Goal: Contribute content: Contribute content

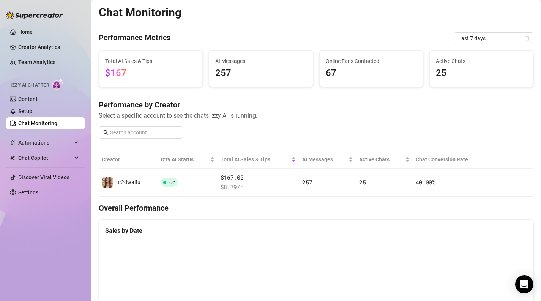
scroll to position [128, 0]
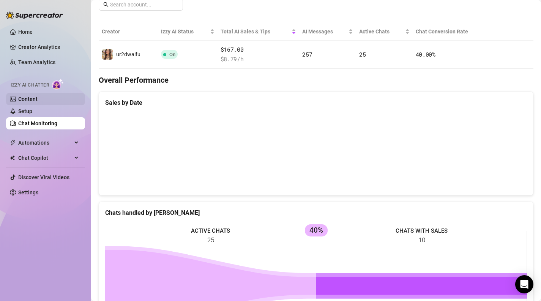
click at [38, 101] on link "Content" at bounding box center [27, 99] width 19 height 6
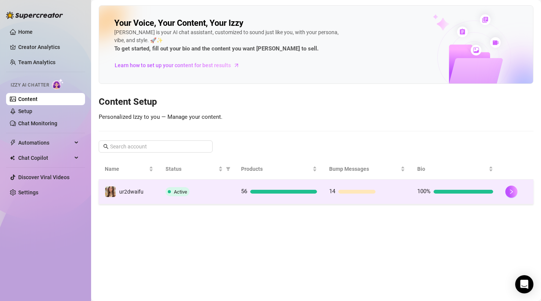
click at [198, 189] on div "Active" at bounding box center [197, 191] width 63 height 9
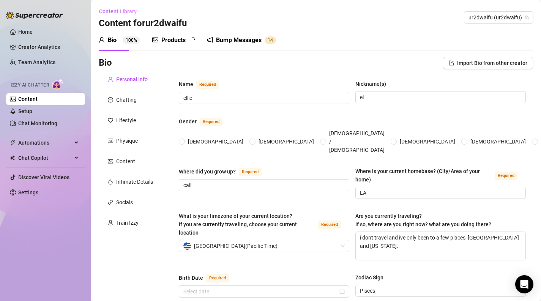
radio input "true"
type input "[DATE]"
click at [167, 43] on div "Products" at bounding box center [173, 40] width 24 height 9
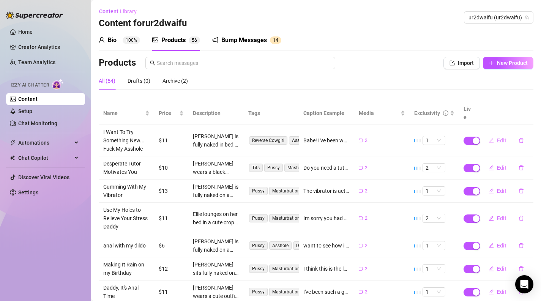
click at [496, 134] on button "Edit" at bounding box center [498, 140] width 30 height 12
type textarea "Babe! I've been waiting eagerly for you to get home. Now that you're finally he…"
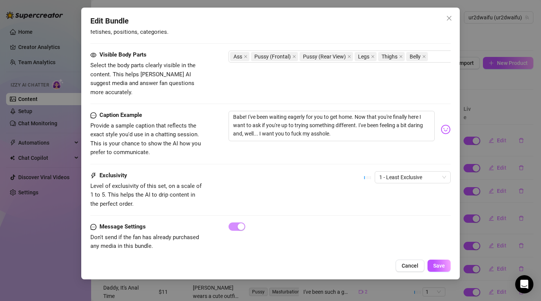
scroll to position [413, 0]
click at [415, 268] on span "Cancel" at bounding box center [410, 266] width 17 height 6
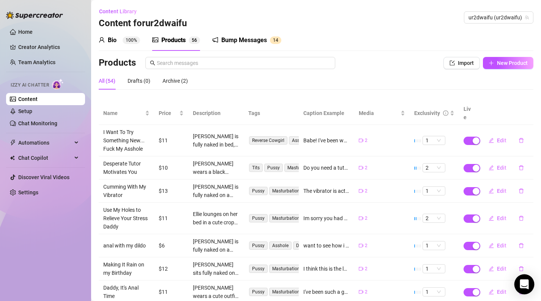
click at [526, 286] on icon "Open Intercom Messenger" at bounding box center [524, 284] width 10 height 10
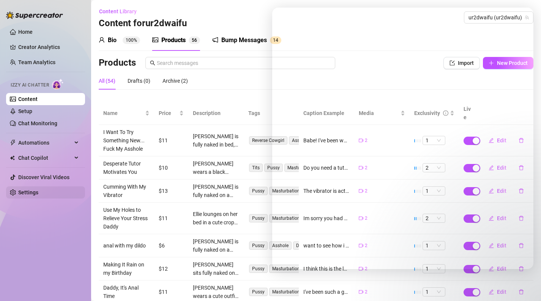
click at [38, 193] on link "Settings" at bounding box center [28, 192] width 20 height 6
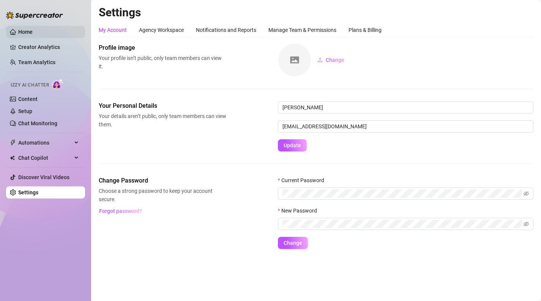
click at [18, 29] on link "Home" at bounding box center [25, 32] width 14 height 6
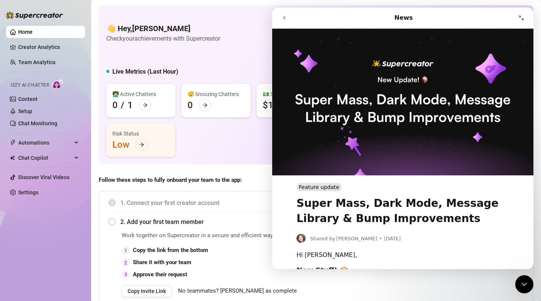
click at [281, 16] on icon "go back" at bounding box center [284, 18] width 6 height 6
click at [33, 29] on link "Home" at bounding box center [25, 32] width 14 height 6
click at [526, 288] on icon "Close Intercom Messenger" at bounding box center [524, 284] width 9 height 9
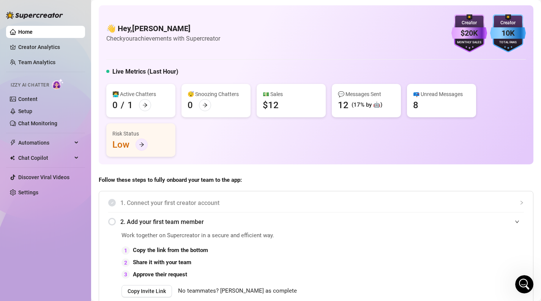
click at [141, 141] on div at bounding box center [142, 145] width 12 height 12
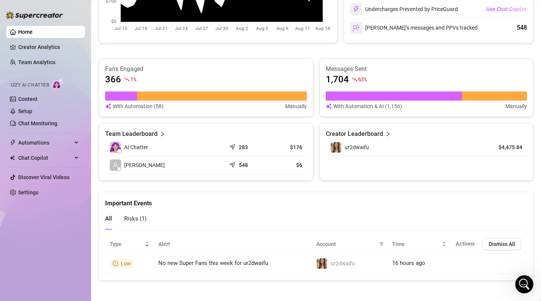
scroll to position [443, 0]
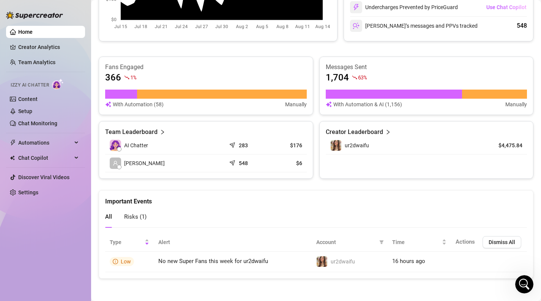
click at [129, 231] on div "All Risks ( 1 )" at bounding box center [316, 220] width 422 height 28
click at [137, 222] on div "Risks ( 1 )" at bounding box center [135, 217] width 22 height 22
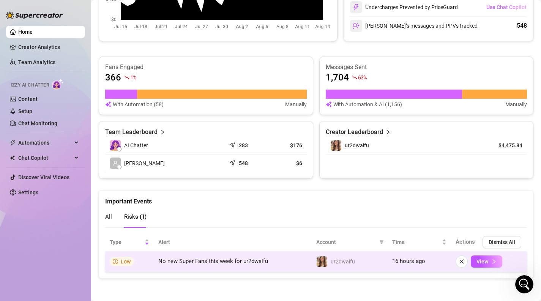
click at [134, 261] on td "Low" at bounding box center [129, 262] width 49 height 21
click at [494, 268] on td "View" at bounding box center [489, 262] width 76 height 21
click at [491, 262] on icon "right" at bounding box center [493, 261] width 5 height 5
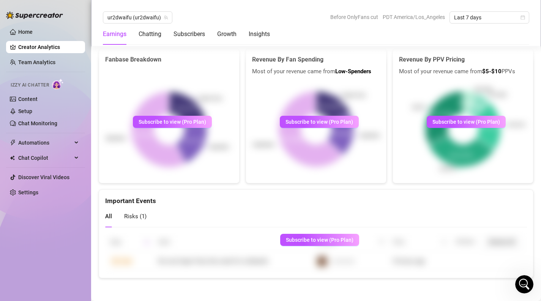
scroll to position [1504, 0]
click at [38, 101] on link "Content" at bounding box center [27, 99] width 19 height 6
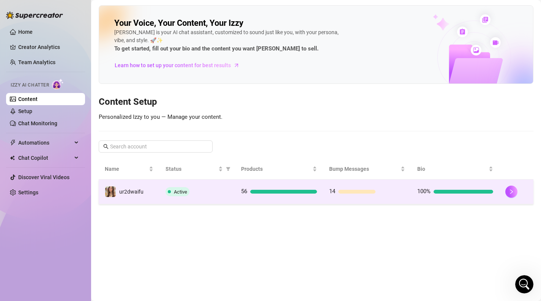
click at [154, 189] on td "ur2dwaifu" at bounding box center [129, 192] width 61 height 25
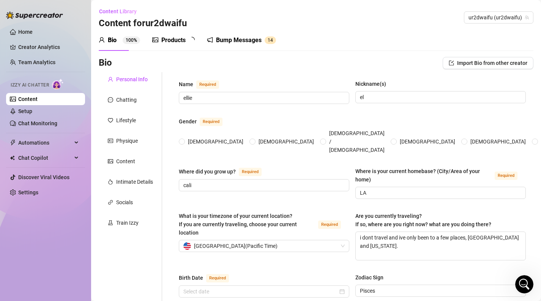
radio input "true"
type input "[DATE]"
click at [145, 99] on div "Chatting" at bounding box center [130, 100] width 63 height 14
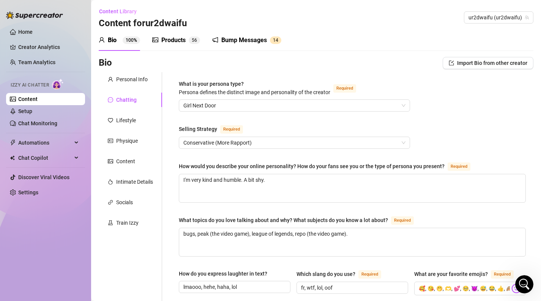
click at [173, 44] on div "Products" at bounding box center [173, 40] width 24 height 9
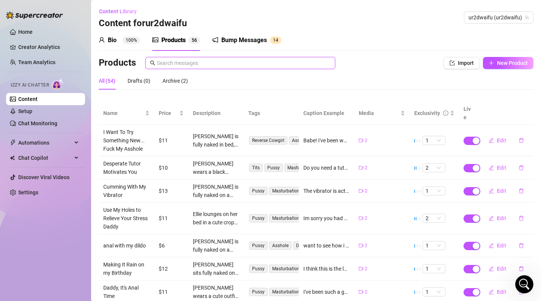
click at [182, 63] on input "text" at bounding box center [244, 63] width 174 height 8
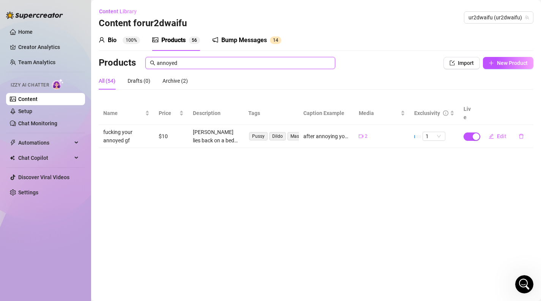
type input "annoyed"
click at [201, 133] on div "[PERSON_NAME] lies back on a bed in a black crop top and skirt, legs spread wid…" at bounding box center [216, 136] width 46 height 17
click at [489, 134] on icon "edit" at bounding box center [491, 136] width 5 height 5
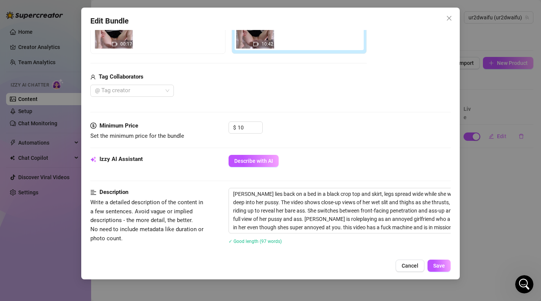
scroll to position [178, 0]
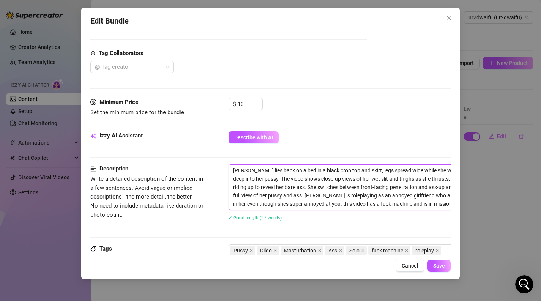
click at [432, 205] on textarea "[PERSON_NAME] lies back on a bed in a black crop top and skirt, legs spread wid…" at bounding box center [361, 187] width 265 height 45
type textarea "[PERSON_NAME] lies back on a bed in a black crop top and skirt, legs spread wid…"
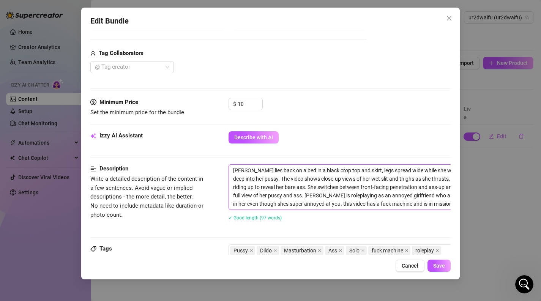
type textarea "[PERSON_NAME] lies back on a bed in a black crop top and skirt, legs spread wid…"
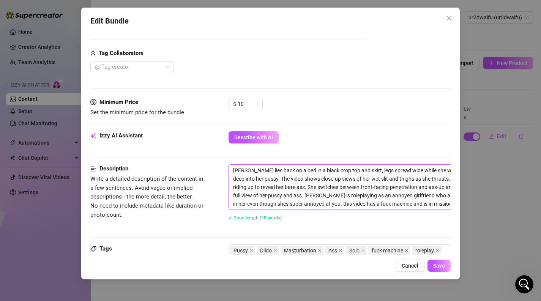
type textarea "[PERSON_NAME] lies back on a bed in a black crop top and skirt, legs spread wid…"
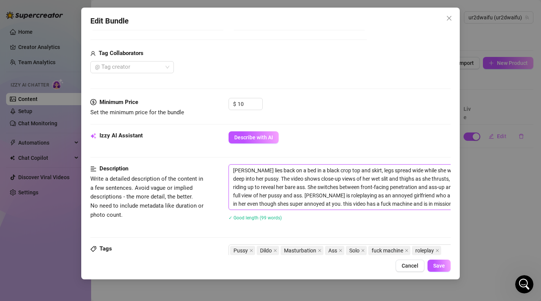
type textarea "[PERSON_NAME] lies back on a bed in a black crop top and skirt, legs spread wid…"
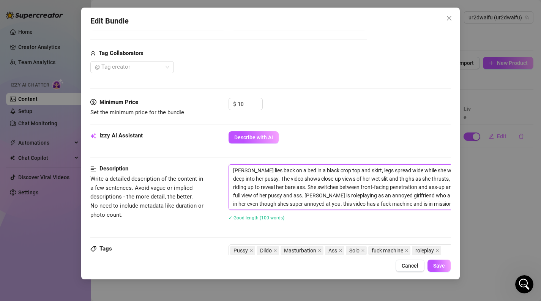
type textarea "[PERSON_NAME] lies back on a bed in a black crop top and skirt, legs spread wid…"
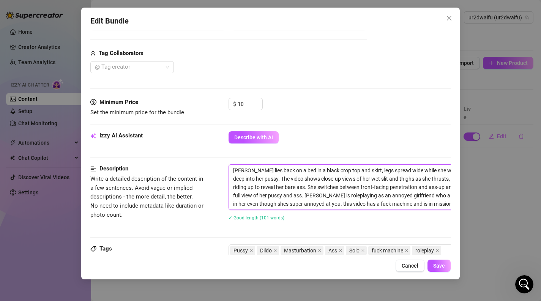
type textarea "[PERSON_NAME] lies back on a bed in a black crop top and skirt, legs spread wid…"
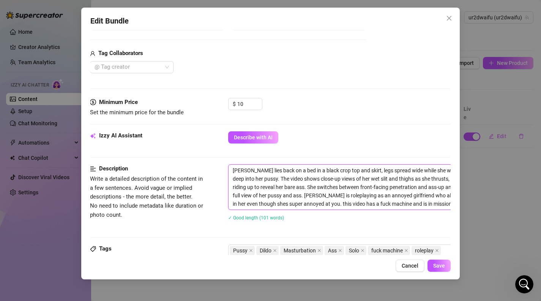
type textarea "[PERSON_NAME] lies back on a bed in a black crop top and skirt, legs spread wid…"
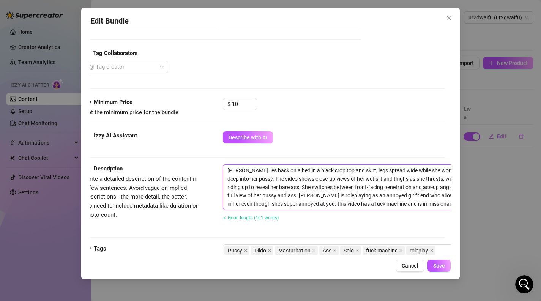
type textarea "[PERSON_NAME] lies back on a bed in a black crop top and skirt, legs spread wid…"
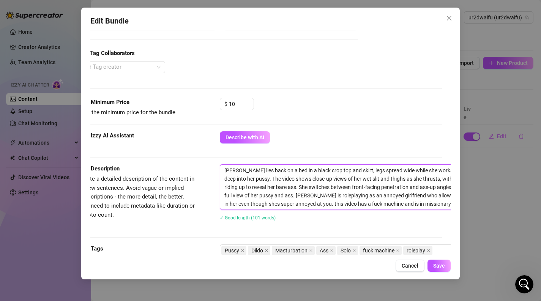
type textarea "[PERSON_NAME] lies back on a bed in a black crop top and skirt, legs spread wid…"
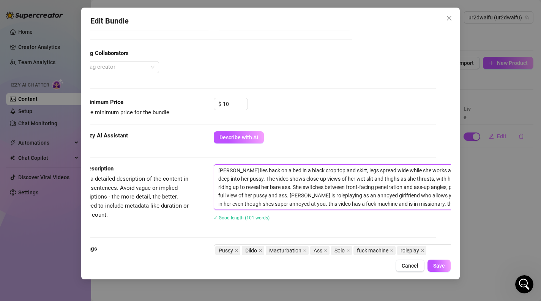
type textarea "[PERSON_NAME] lies back on a bed in a black crop top and skirt, legs spread wid…"
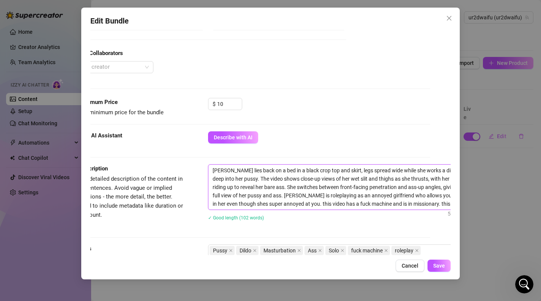
type textarea "[PERSON_NAME] lies back on a bed in a black crop top and skirt, legs spread wid…"
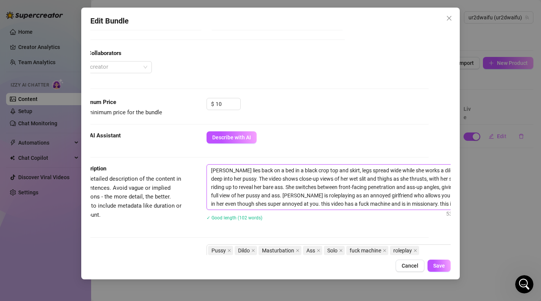
type textarea "[PERSON_NAME] lies back on a bed in a black crop top and skirt, legs spread wid…"
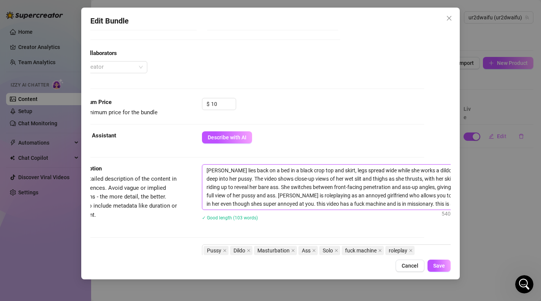
type textarea "[PERSON_NAME] lies back on a bed in a black crop top and skirt, legs spread wid…"
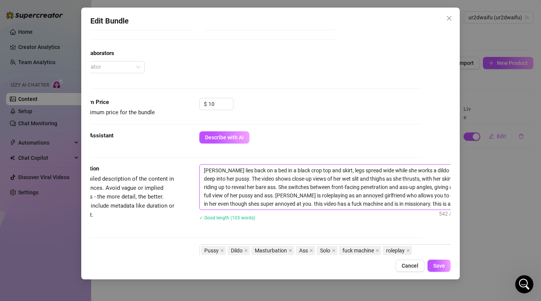
type textarea "[PERSON_NAME] lies back on a bed in a black crop top and skirt, legs spread wid…"
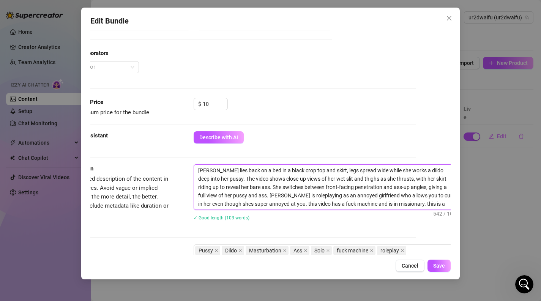
type textarea "[PERSON_NAME] lies back on a bed in a black crop top and skirt, legs spread wid…"
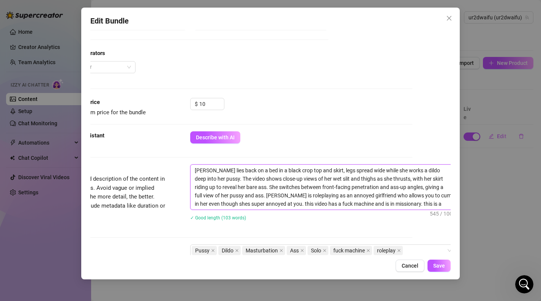
type textarea "[PERSON_NAME] lies back on a bed in a black crop top and skirt, legs spread wid…"
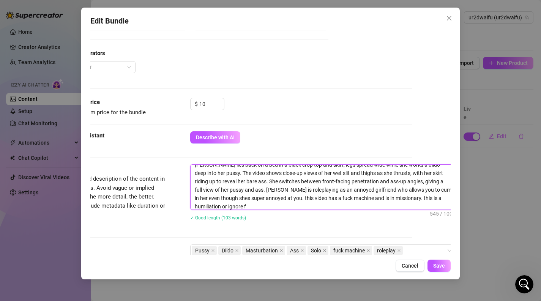
type textarea "[PERSON_NAME] lies back on a bed in a black crop top and skirt, legs spread wid…"
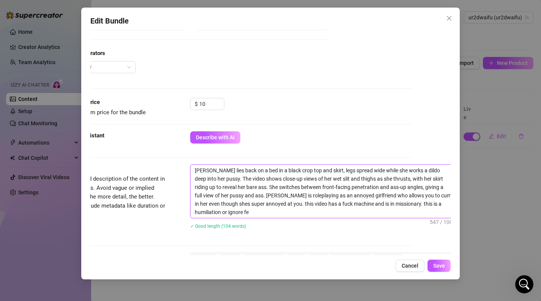
scroll to position [0, 0]
type textarea "[PERSON_NAME] lies back on a bed in a black crop top and skirt, legs spread wid…"
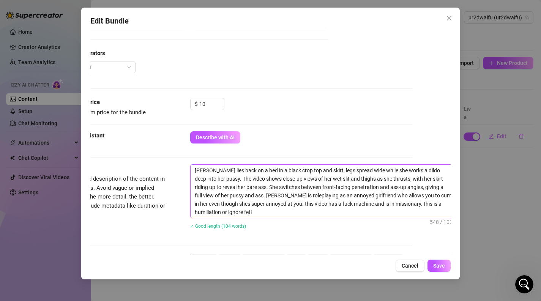
type textarea "[PERSON_NAME] lies back on a bed in a black crop top and skirt, legs spread wid…"
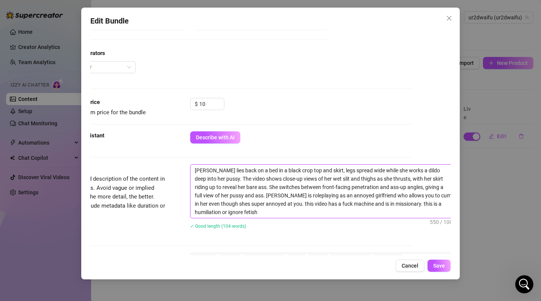
type textarea "[PERSON_NAME] lies back on a bed in a black crop top and skirt, legs spread wid…"
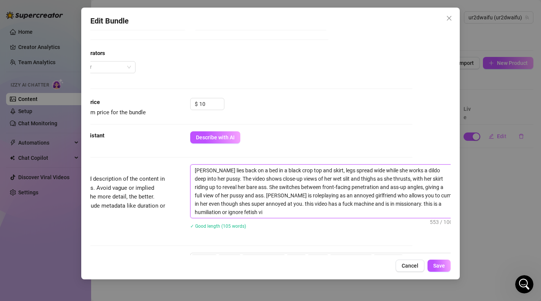
type textarea "[PERSON_NAME] lies back on a bed in a black crop top and skirt, legs spread wid…"
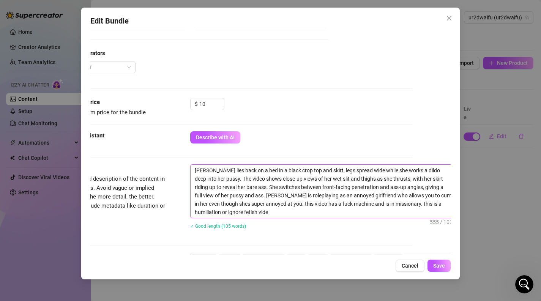
type textarea "[PERSON_NAME] lies back on a bed in a black crop top and skirt, legs spread wid…"
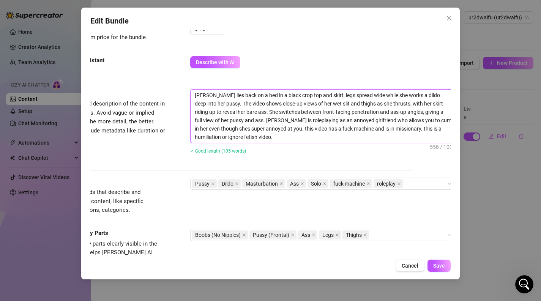
scroll to position [255, 38]
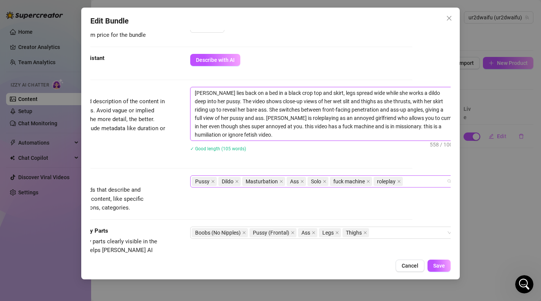
click at [411, 179] on div "Pussy Dildo Masturbation Ass Solo fuck machine roleplay" at bounding box center [319, 181] width 255 height 11
type textarea "[PERSON_NAME] lies back on a bed in a black crop top and skirt, legs spread wid…"
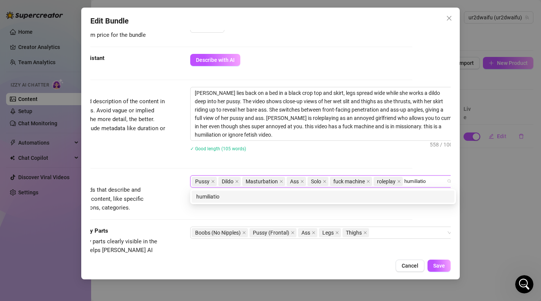
type input "humiliation"
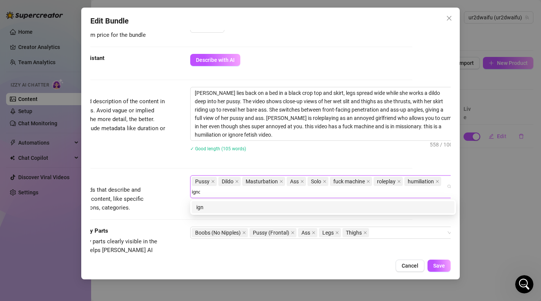
type input "ignore"
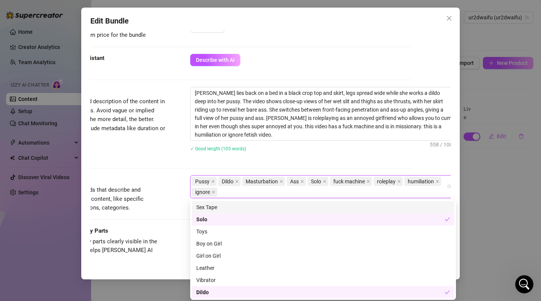
click at [405, 160] on div "[PERSON_NAME] lies back on a bed in a black crop top and skirt, legs spread wid…" at bounding box center [323, 124] width 266 height 74
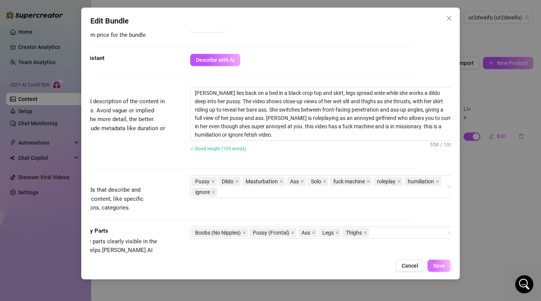
click at [438, 270] on button "Save" at bounding box center [439, 266] width 23 height 12
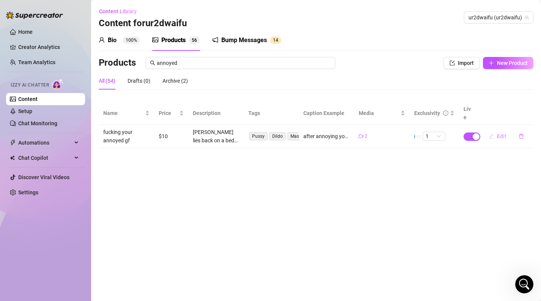
click at [488, 130] on button "Edit" at bounding box center [498, 136] width 30 height 12
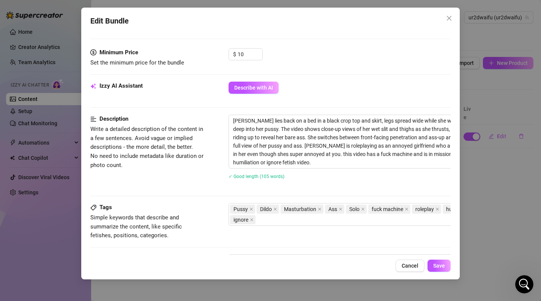
scroll to position [231, 0]
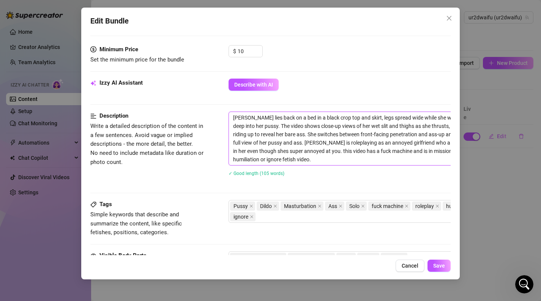
click at [318, 164] on textarea "[PERSON_NAME] lies back on a bed in a black crop top and skirt, legs spread wid…" at bounding box center [361, 138] width 265 height 53
type textarea "[PERSON_NAME] lies back on a bed in a black crop top and skirt, legs spread wid…"
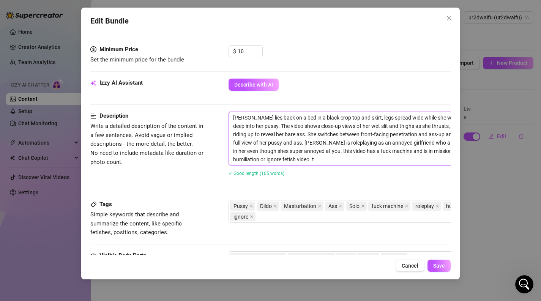
type textarea "[PERSON_NAME] lies back on a bed in a black crop top and skirt, legs spread wid…"
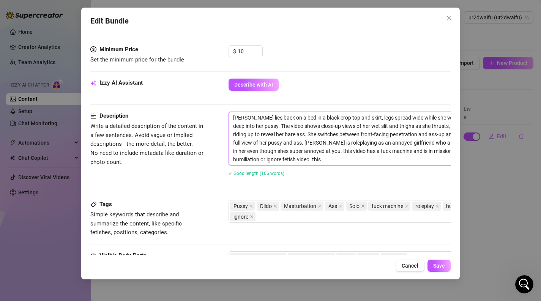
type textarea "[PERSON_NAME] lies back on a bed in a black crop top and skirt, legs spread wid…"
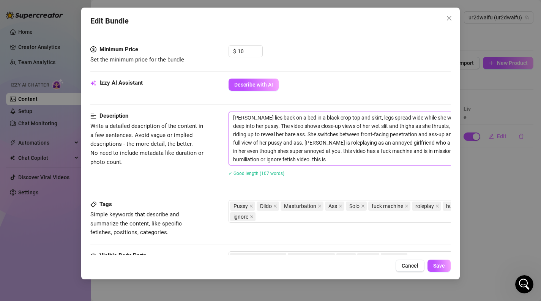
type textarea "[PERSON_NAME] lies back on a bed in a black crop top and skirt, legs spread wid…"
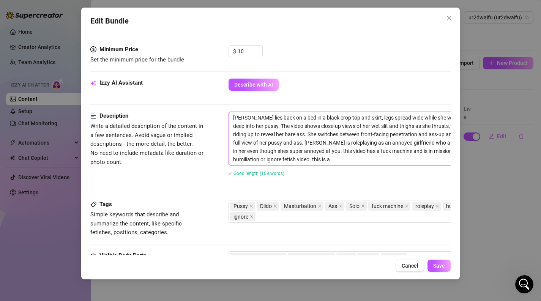
type textarea "[PERSON_NAME] lies back on a bed in a black crop top and skirt, legs spread wid…"
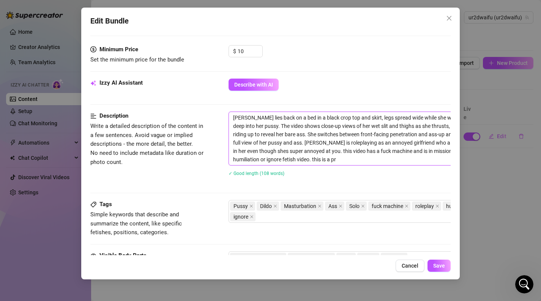
type textarea "[PERSON_NAME] lies back on a bed in a black crop top and skirt, legs spread wid…"
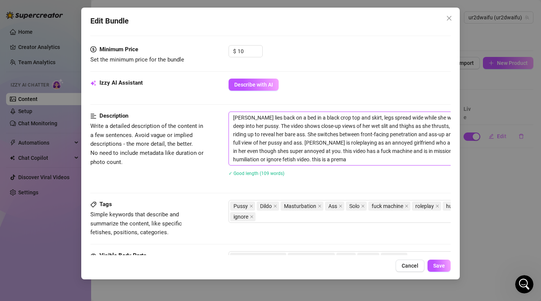
type textarea "[PERSON_NAME] lies back on a bed in a black crop top and skirt, legs spread wid…"
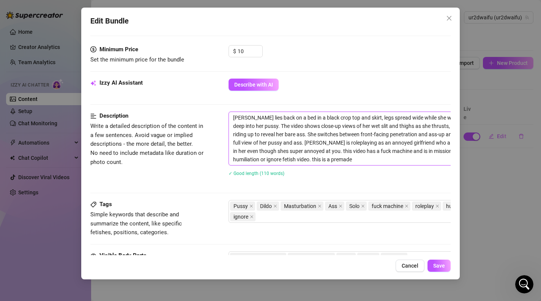
type textarea "[PERSON_NAME] lies back on a bed in a black crop top and skirt, legs spread wid…"
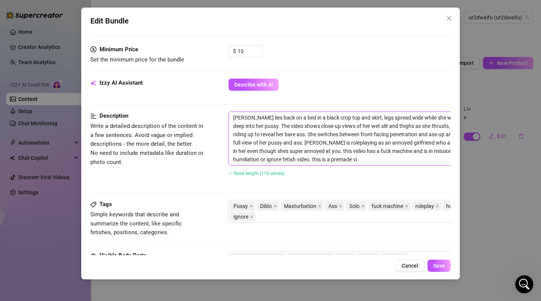
type textarea "[PERSON_NAME] lies back on a bed in a black crop top and skirt, legs spread wid…"
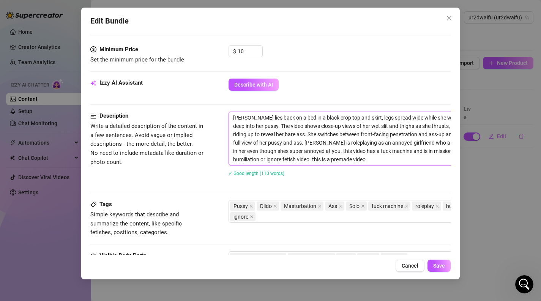
type textarea "[PERSON_NAME] lies back on a bed in a black crop top and skirt, legs spread wid…"
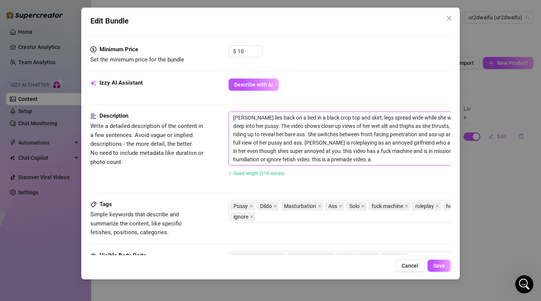
type textarea "[PERSON_NAME] lies back on a bed in a black crop top and skirt, legs spread wid…"
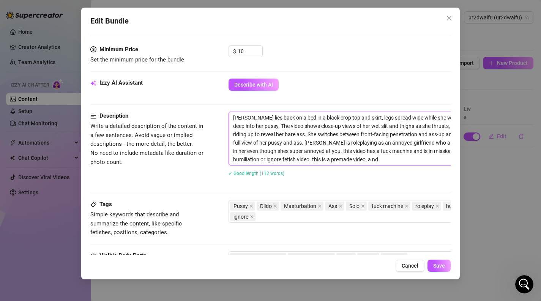
type textarea "[PERSON_NAME] lies back on a bed in a black crop top and skirt, legs spread wid…"
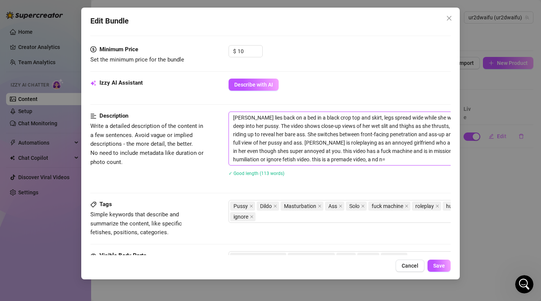
type textarea "[PERSON_NAME] lies back on a bed in a black crop top and skirt, legs spread wid…"
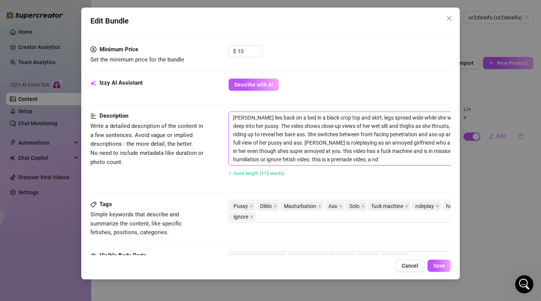
type textarea "[PERSON_NAME] lies back on a bed in a black crop top and skirt, legs spread wid…"
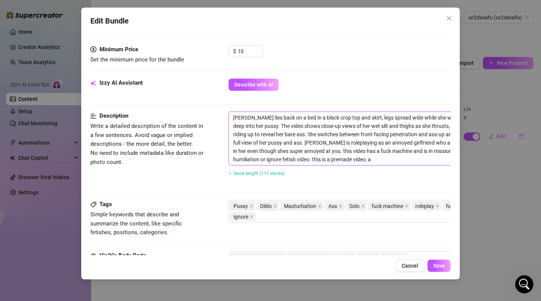
type textarea "[PERSON_NAME] lies back on a bed in a black crop top and skirt, legs spread wid…"
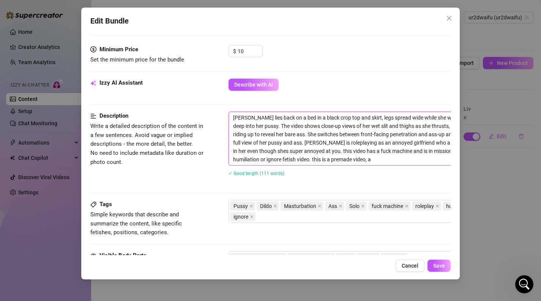
type textarea "[PERSON_NAME] lies back on a bed in a black crop top and skirt, legs spread wid…"
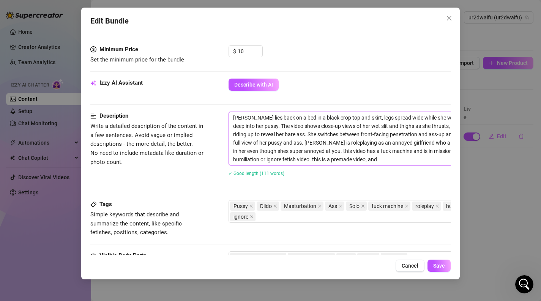
type textarea "[PERSON_NAME] lies back on a bed in a black crop top and skirt, legs spread wid…"
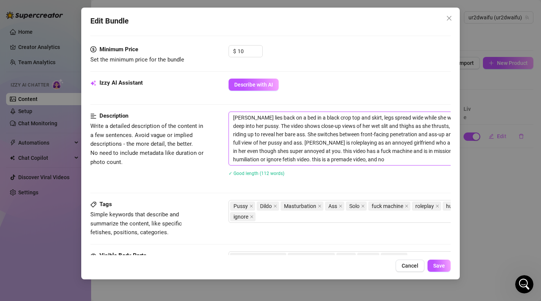
type textarea "[PERSON_NAME] lies back on a bed in a black crop top and skirt, legs spread wid…"
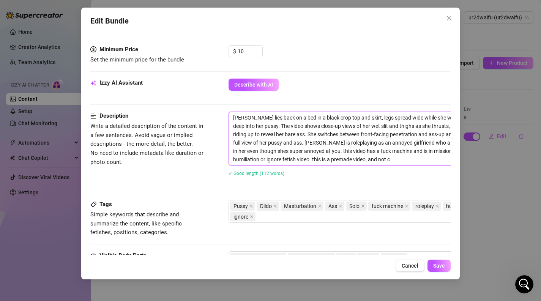
type textarea "[PERSON_NAME] lies back on a bed in a black crop top and skirt, legs spread wid…"
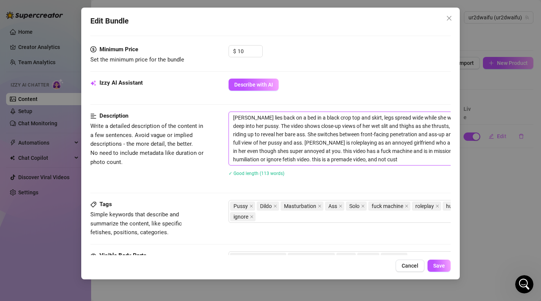
type textarea "[PERSON_NAME] lies back on a bed in a black crop top and skirt, legs spread wid…"
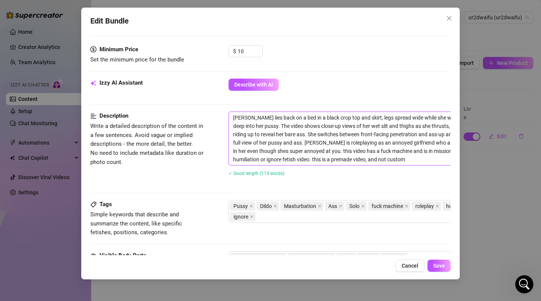
type textarea "[PERSON_NAME] lies back on a bed in a black crop top and skirt, legs spread wid…"
drag, startPoint x: 415, startPoint y: 160, endPoint x: 264, endPoint y: 159, distance: 150.8
click at [264, 159] on textarea "[PERSON_NAME] lies back on a bed in a black crop top and skirt, legs spread wid…" at bounding box center [361, 138] width 265 height 53
click at [267, 158] on textarea "[PERSON_NAME] lies back on a bed in a black crop top and skirt, legs spread wid…" at bounding box center [361, 138] width 265 height 53
drag, startPoint x: 263, startPoint y: 158, endPoint x: 423, endPoint y: 158, distance: 159.5
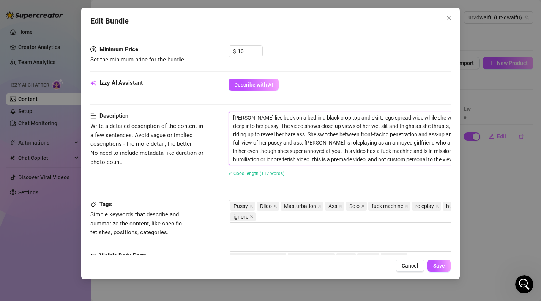
click at [423, 158] on textarea "[PERSON_NAME] lies back on a bed in a black crop top and skirt, legs spread wid…" at bounding box center [361, 138] width 265 height 53
click at [444, 261] on button "Save" at bounding box center [439, 266] width 23 height 12
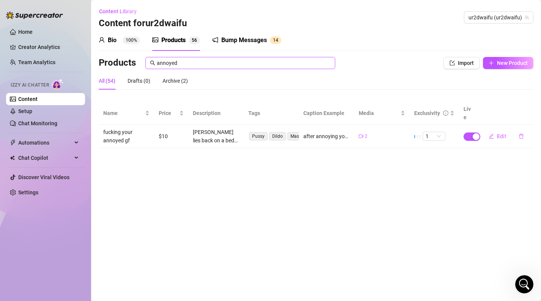
click at [173, 57] on span "annoyed" at bounding box center [240, 63] width 190 height 12
click at [176, 60] on input "annoyed" at bounding box center [244, 63] width 174 height 8
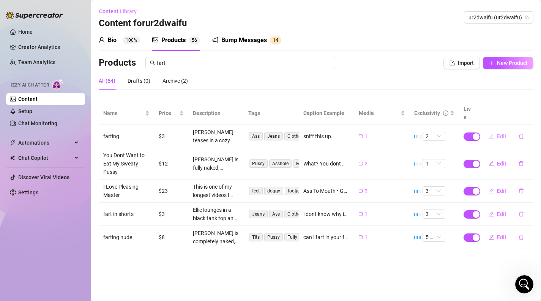
click at [493, 134] on icon "edit" at bounding box center [491, 136] width 5 height 5
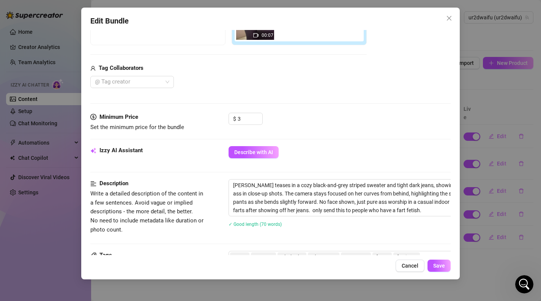
scroll to position [167, 0]
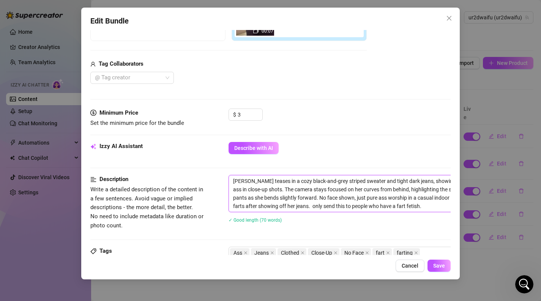
click at [402, 210] on textarea "[PERSON_NAME] teases in a cozy black-and-grey striped sweater and tight dark je…" at bounding box center [361, 193] width 265 height 36
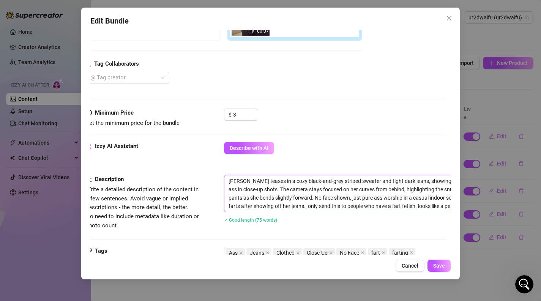
scroll to position [167, 10]
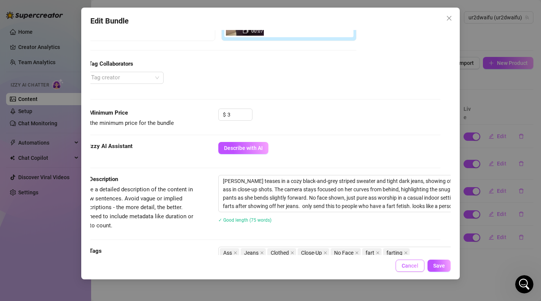
click at [413, 264] on span "Cancel" at bounding box center [410, 266] width 17 height 6
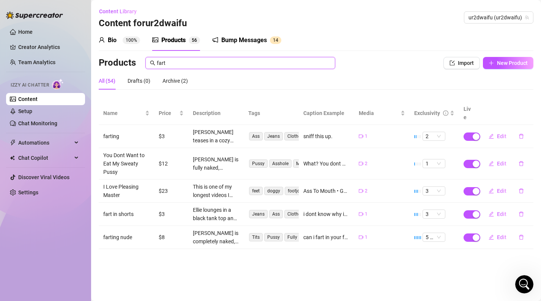
click at [277, 65] on input "fart" at bounding box center [244, 63] width 174 height 8
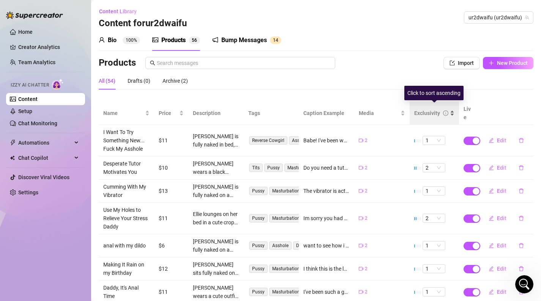
click at [420, 109] on div "Exclusivity" at bounding box center [427, 113] width 26 height 8
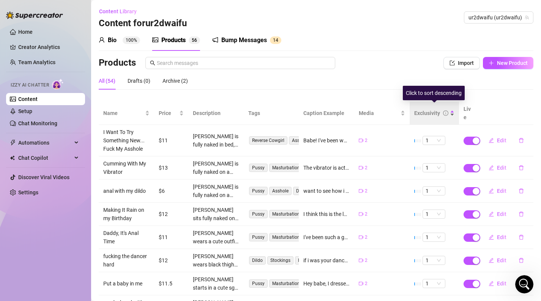
click at [420, 109] on div "Exclusivity" at bounding box center [427, 113] width 26 height 8
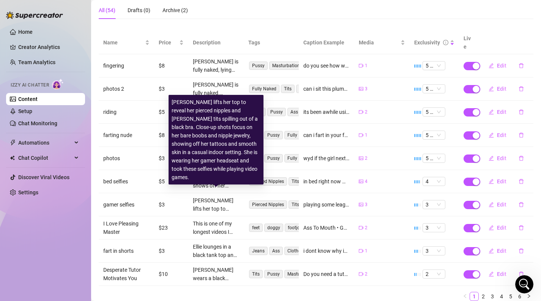
scroll to position [76, 0]
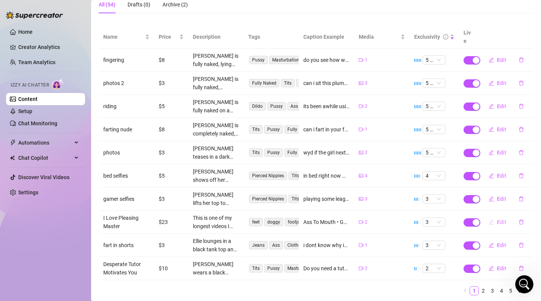
click at [491, 219] on span "button" at bounding box center [491, 222] width 5 height 6
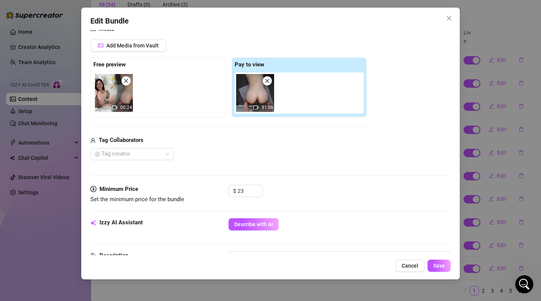
scroll to position [160, 0]
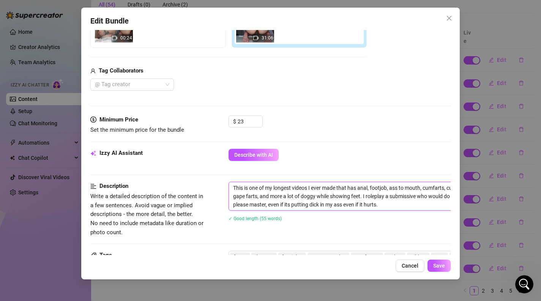
click at [387, 208] on textarea "This is one of my longest videos I ever made that has anal, footjob, ass to mou…" at bounding box center [361, 196] width 265 height 28
paste textarea "this is a premade video, and not custom personal to the viewer."
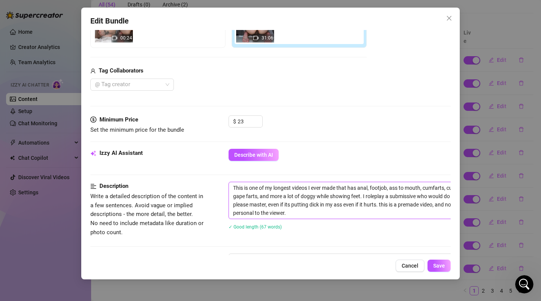
scroll to position [0, 0]
click at [441, 258] on div "Edit Bundle Account ur2dwaifu (@ur2dwaifu) Name Name is for your internal organ…" at bounding box center [270, 144] width 379 height 272
click at [441, 265] on span "Save" at bounding box center [439, 266] width 12 height 6
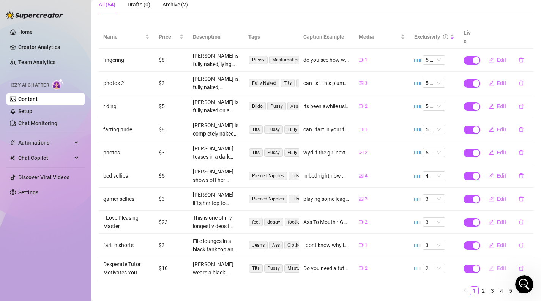
click at [505, 265] on span "Edit" at bounding box center [501, 268] width 9 height 6
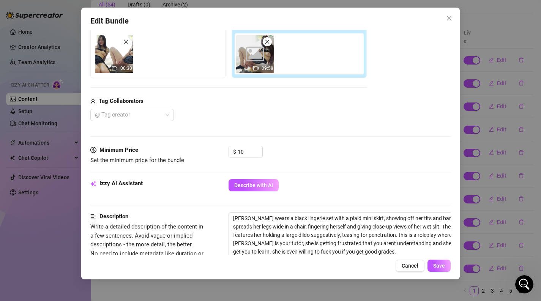
scroll to position [158, 0]
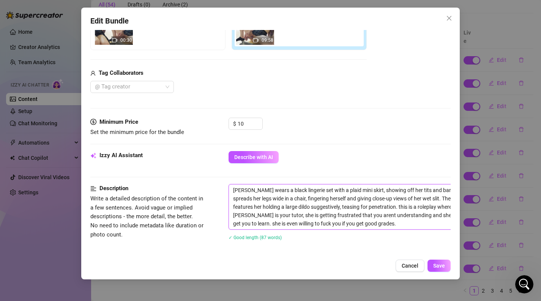
click at [335, 227] on textarea "[PERSON_NAME] wears a black lingerie set with a plaid mini skirt, showing off h…" at bounding box center [361, 207] width 265 height 45
paste textarea "this is a premade video, and not custom personal to the viewer."
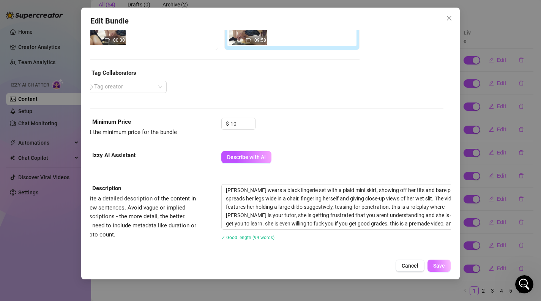
click at [437, 262] on button "Save" at bounding box center [439, 266] width 23 height 12
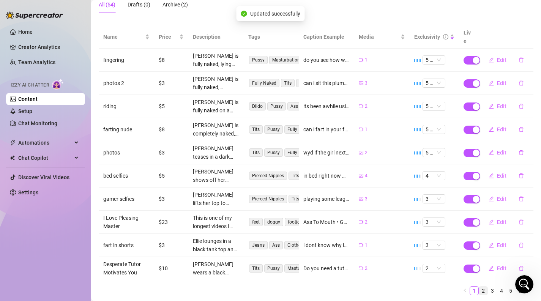
click at [483, 287] on link "2" at bounding box center [483, 291] width 8 height 8
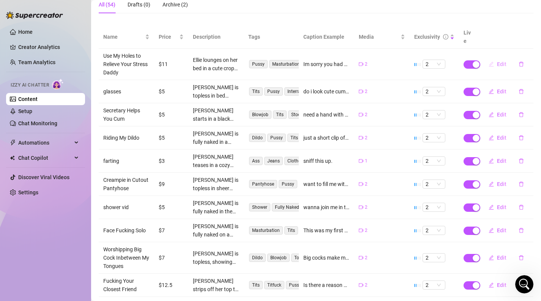
click at [499, 59] on button "Edit" at bounding box center [498, 64] width 30 height 12
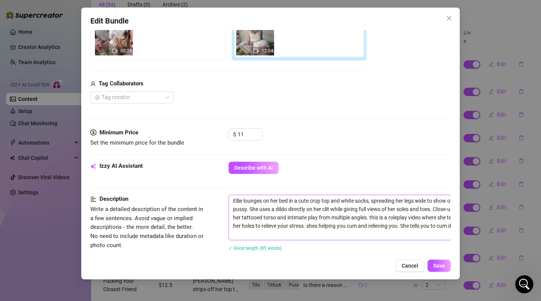
scroll to position [153, 0]
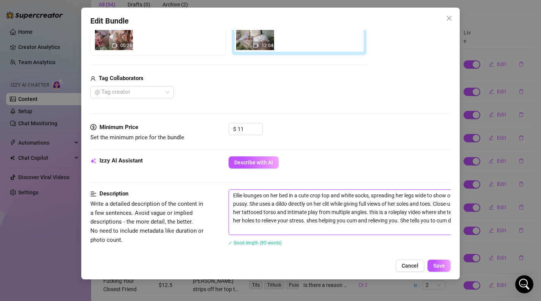
click at [342, 234] on textarea "Ellie lounges on her bed in a cute crop top and white socks, spreading her legs…" at bounding box center [361, 212] width 265 height 45
paste textarea "this is a premade video, and not custom personal to the viewer."
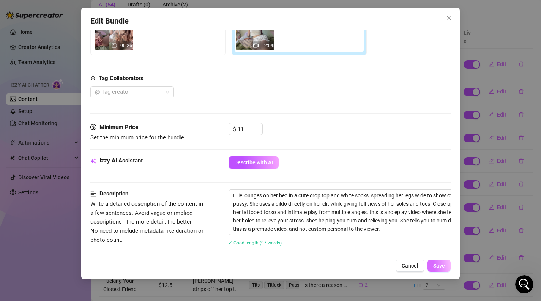
click at [434, 268] on span "Save" at bounding box center [439, 266] width 12 height 6
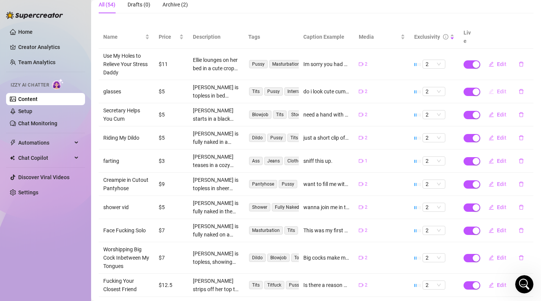
click at [497, 88] on span "Edit" at bounding box center [501, 91] width 9 height 6
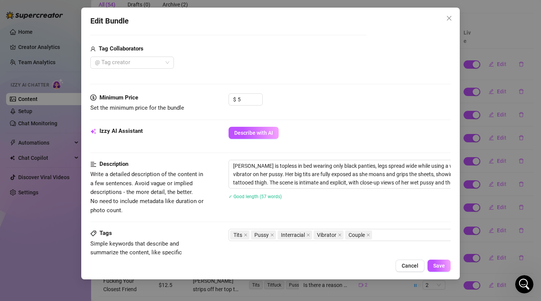
scroll to position [184, 0]
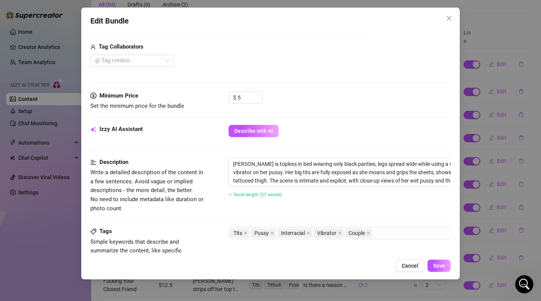
click at [439, 187] on div "[PERSON_NAME] is topless in bed wearing only black panties, legs spread wide wh…" at bounding box center [362, 182] width 266 height 49
click at [442, 185] on textarea "[PERSON_NAME] is topless in bed wearing only black panties, legs spread wide wh…" at bounding box center [361, 172] width 265 height 28
paste textarea "this is a premade video, and not custom personal to the viewer."
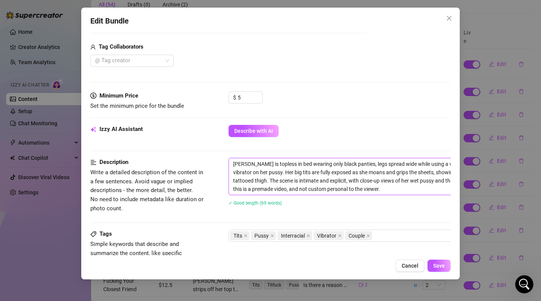
scroll to position [0, 0]
click at [436, 264] on span "Save" at bounding box center [439, 266] width 12 height 6
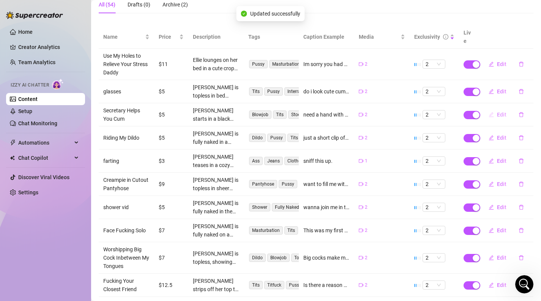
click at [501, 112] on span "Edit" at bounding box center [501, 115] width 9 height 6
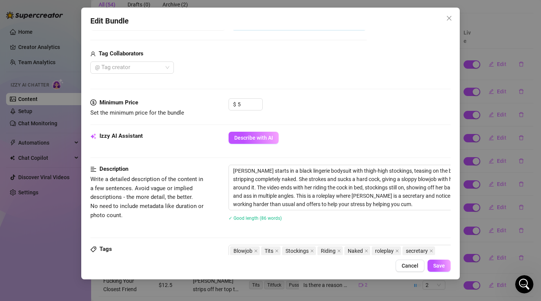
scroll to position [183, 0]
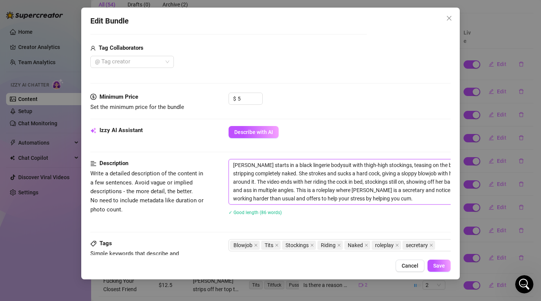
click at [372, 194] on textarea "[PERSON_NAME] starts in a black lingerie bodysuit with thigh-high stockings, te…" at bounding box center [361, 181] width 265 height 45
paste textarea "this is a premade video, and not custom personal to the viewer."
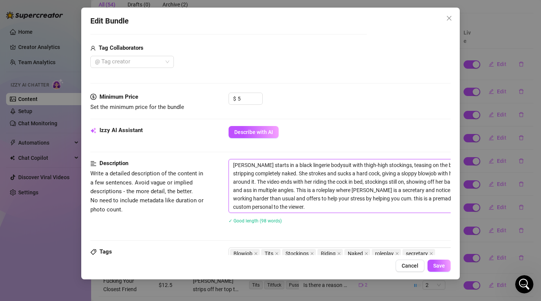
scroll to position [0, 0]
click at [435, 264] on span "Save" at bounding box center [439, 266] width 12 height 6
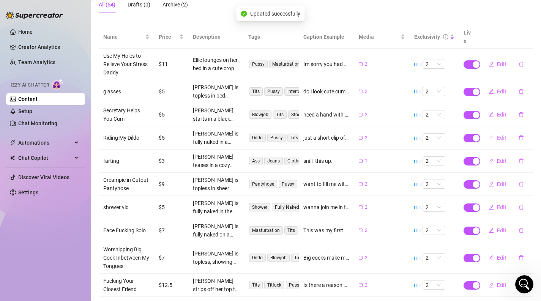
click at [497, 135] on span "Edit" at bounding box center [501, 138] width 9 height 6
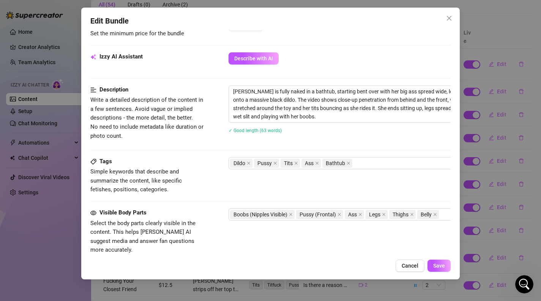
scroll to position [236, 0]
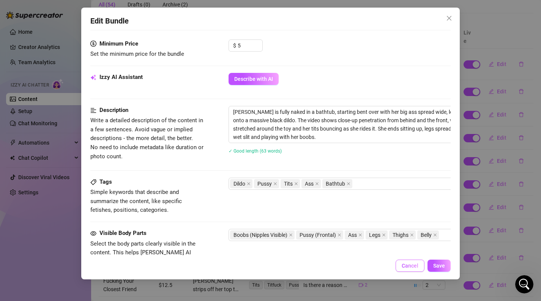
click at [407, 262] on button "Cancel" at bounding box center [410, 266] width 29 height 12
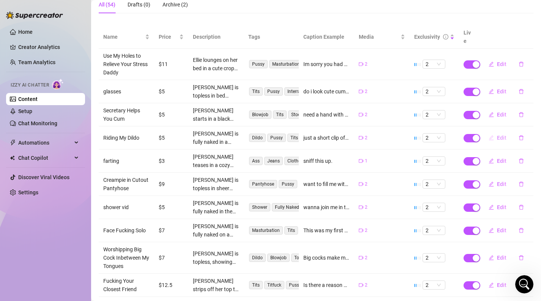
click at [496, 132] on button "Edit" at bounding box center [498, 138] width 30 height 12
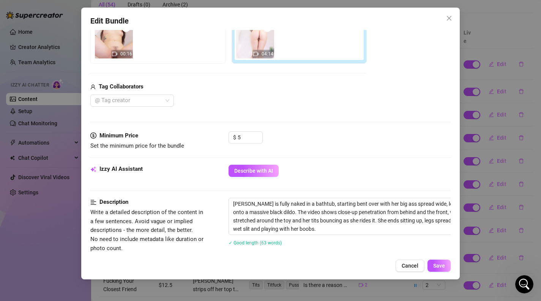
scroll to position [146, 0]
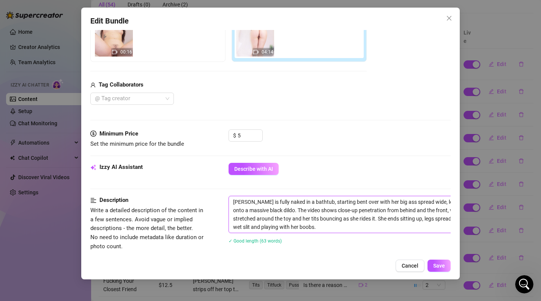
click at [324, 226] on textarea "[PERSON_NAME] is fully naked in a bathtub, starting bent over with her big ass …" at bounding box center [361, 214] width 265 height 36
paste textarea "this is a premade video, and not custom personal to the viewer."
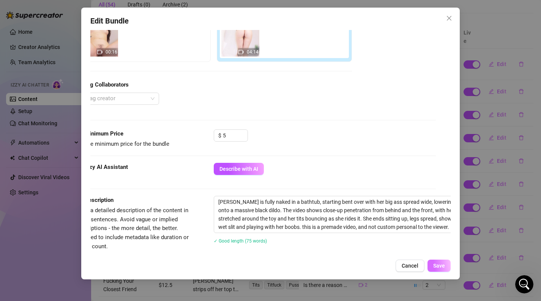
click at [441, 269] on button "Save" at bounding box center [439, 266] width 23 height 12
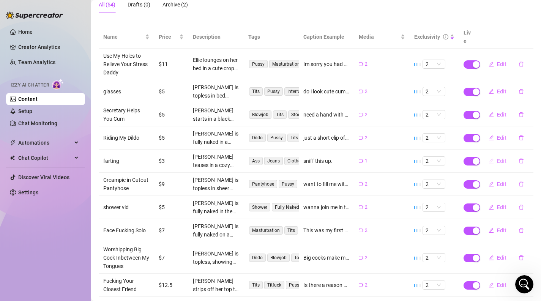
click at [499, 158] on span "Edit" at bounding box center [501, 161] width 9 height 6
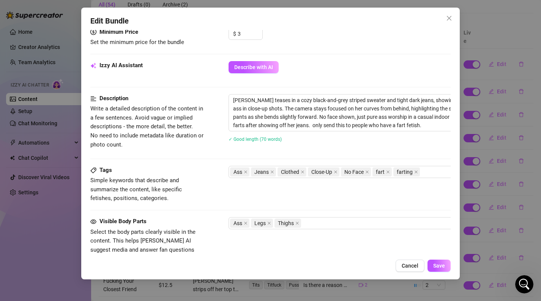
scroll to position [253, 0]
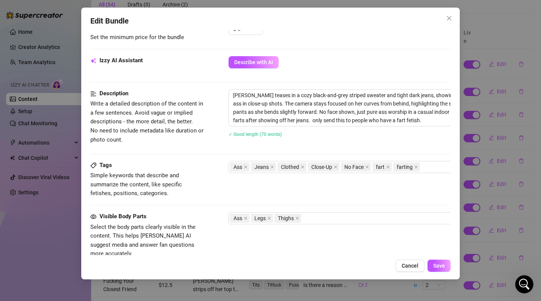
click at [405, 256] on div "Edit Bundle Account ur2dwaifu (@ur2dwaifu) Name Name is for your internal organ…" at bounding box center [270, 144] width 379 height 272
click at [405, 264] on span "Cancel" at bounding box center [410, 266] width 17 height 6
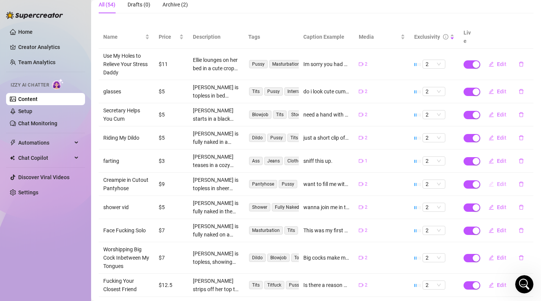
click at [495, 178] on button "Edit" at bounding box center [498, 184] width 30 height 12
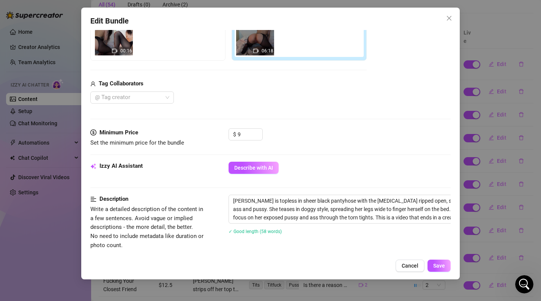
scroll to position [149, 0]
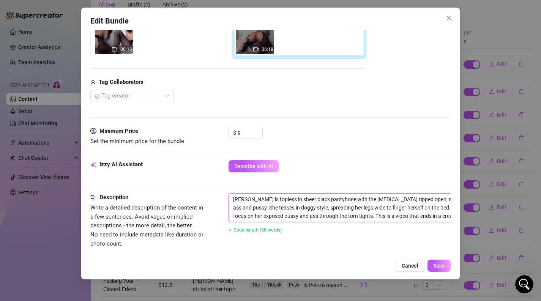
click at [355, 212] on textarea "[PERSON_NAME] is topless in sheer black pantyhose with the [MEDICAL_DATA] rippe…" at bounding box center [361, 208] width 265 height 28
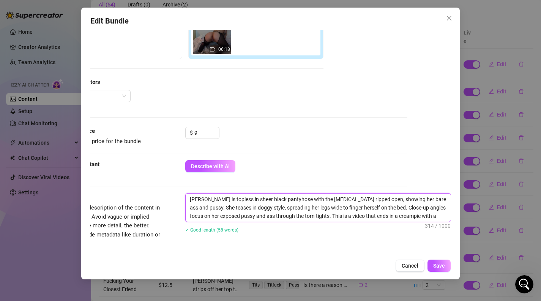
paste textarea "this is a premade video, and not custom personal to the viewer."
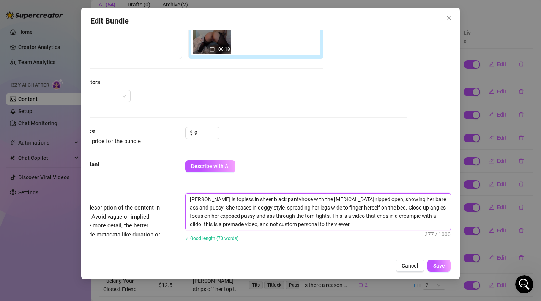
scroll to position [0, 0]
click at [441, 263] on span "Save" at bounding box center [439, 266] width 12 height 6
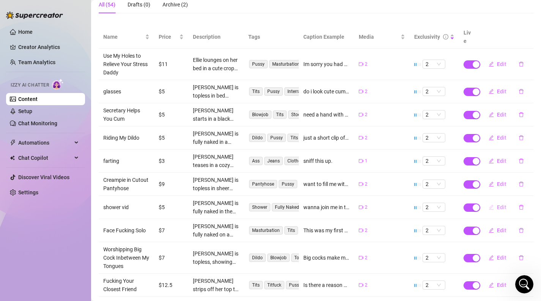
click at [495, 201] on button "Edit" at bounding box center [498, 207] width 30 height 12
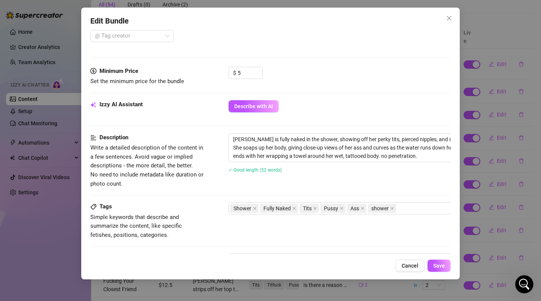
scroll to position [221, 0]
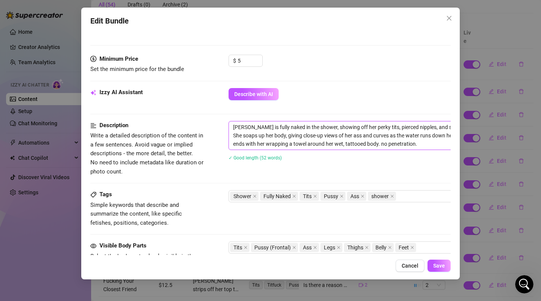
click at [403, 147] on textarea "[PERSON_NAME] is fully naked in the shower, showing off her perky tits, pierced…" at bounding box center [361, 136] width 265 height 28
paste textarea "this is a premade video, and not custom personal to the viewer."
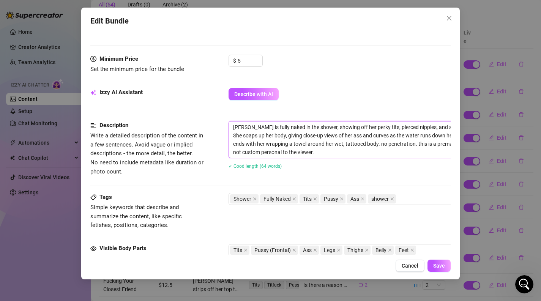
scroll to position [0, 0]
click at [420, 264] on button "Cancel" at bounding box center [410, 266] width 29 height 12
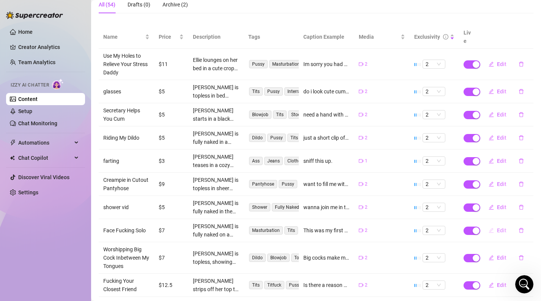
click at [488, 224] on button "Edit" at bounding box center [498, 230] width 30 height 12
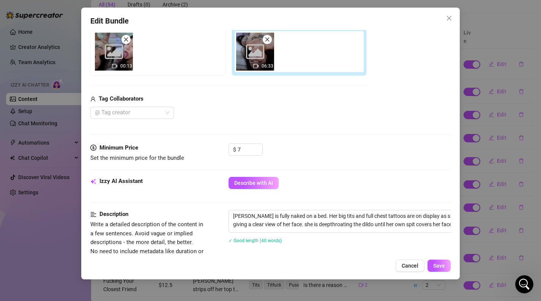
scroll to position [145, 0]
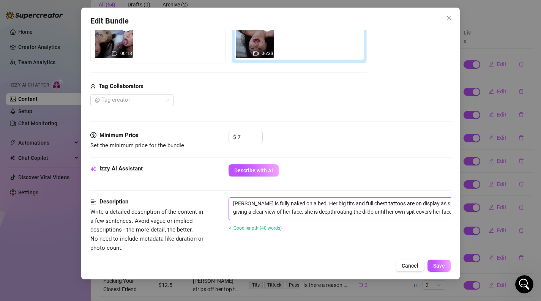
click at [428, 213] on textarea "[PERSON_NAME] is fully naked on a bed. Her big tits and full chest tattoos are …" at bounding box center [361, 208] width 265 height 20
paste textarea "this is a premade video, and not custom personal to the viewer."
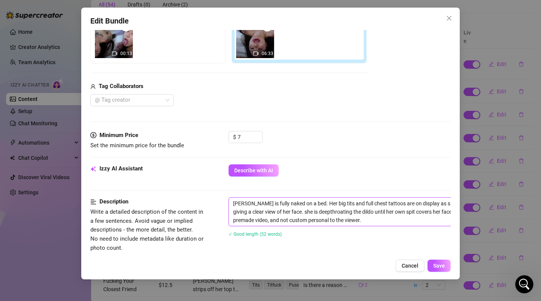
scroll to position [0, 0]
click at [444, 263] on span "Save" at bounding box center [439, 266] width 12 height 6
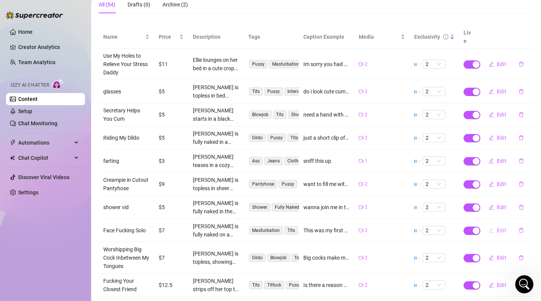
click at [491, 228] on icon "edit" at bounding box center [491, 230] width 5 height 5
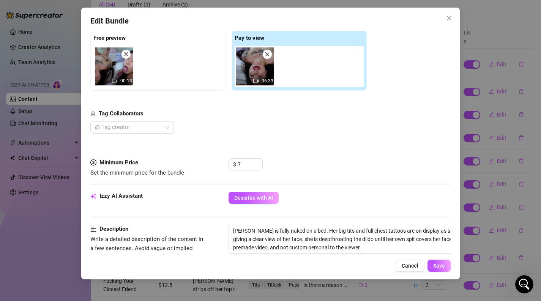
scroll to position [138, 0]
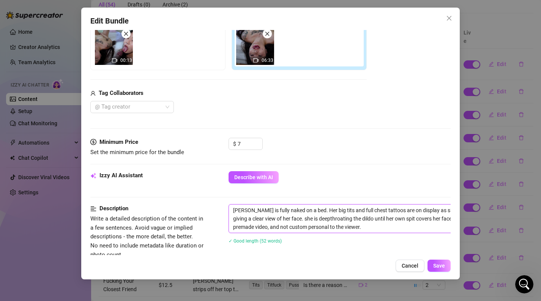
click at [337, 231] on textarea "[PERSON_NAME] is fully naked on a bed. Her big tits and full chest tattoos are …" at bounding box center [361, 219] width 265 height 28
paste textarea "this is a premade video, and not custom personal to the viewer."
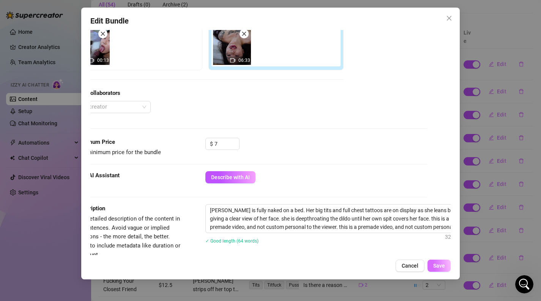
click at [437, 269] on span "Save" at bounding box center [439, 266] width 12 height 6
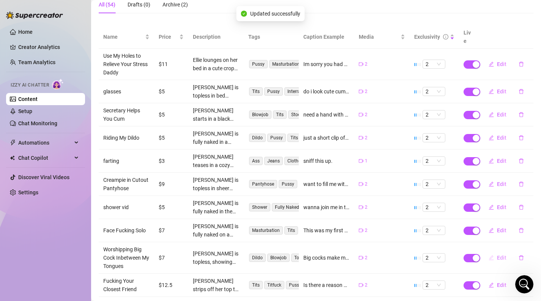
click at [497, 255] on span "Edit" at bounding box center [501, 258] width 9 height 6
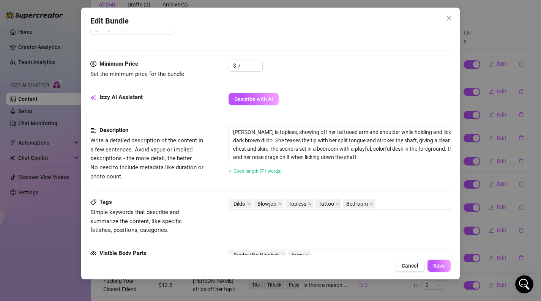
scroll to position [220, 0]
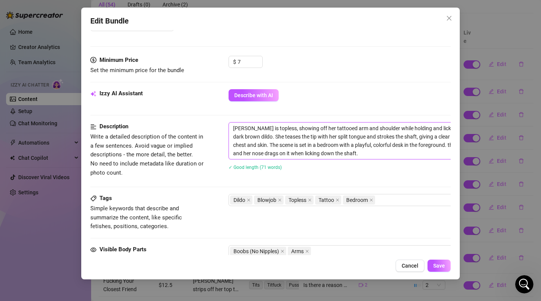
click at [382, 156] on textarea "[PERSON_NAME] is topless, showing off her tattooed arm and shoulder while holdi…" at bounding box center [361, 141] width 265 height 36
paste textarea "this is a premade video, and not custom personal to the viewer."
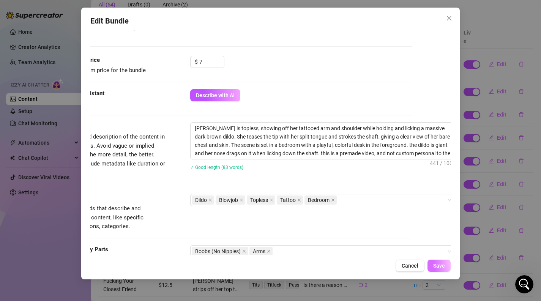
click at [431, 265] on button "Save" at bounding box center [439, 266] width 23 height 12
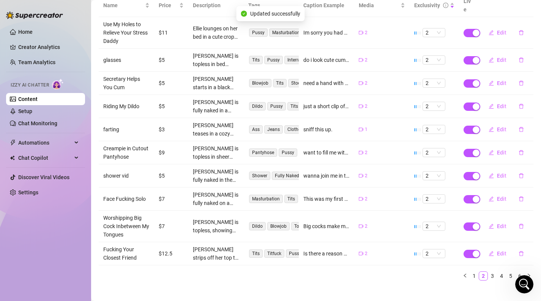
scroll to position [106, 0]
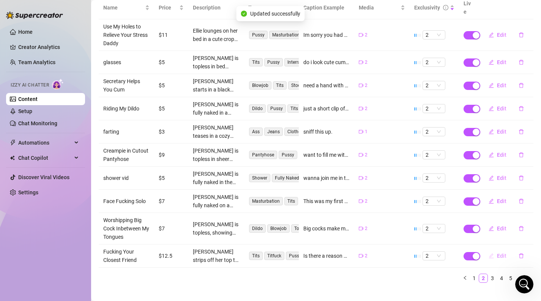
click at [498, 253] on span "Edit" at bounding box center [501, 256] width 9 height 6
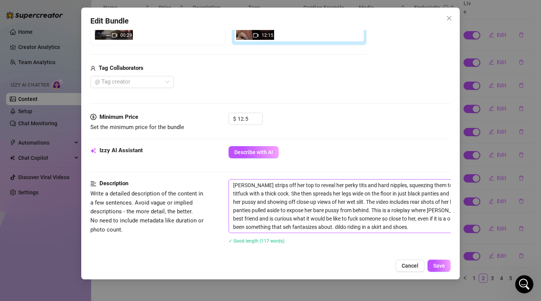
scroll to position [169, 0]
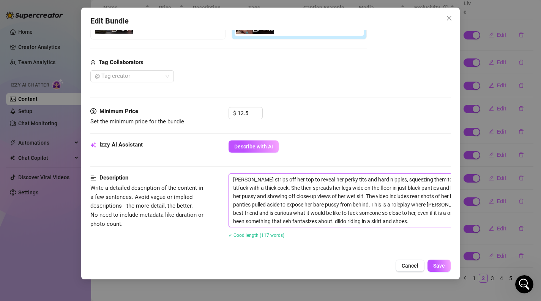
click at [362, 225] on textarea "[PERSON_NAME] strips off her top to reveal her perky tits and hard nipples, squ…" at bounding box center [361, 200] width 265 height 53
click at [362, 220] on textarea "[PERSON_NAME] strips off her top to reveal her perky tits and hard nipples, squ…" at bounding box center [361, 200] width 265 height 53
paste textarea "this is a premade video, and not custom personal to the viewer."
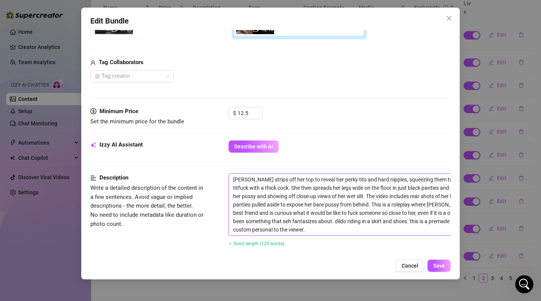
scroll to position [0, 0]
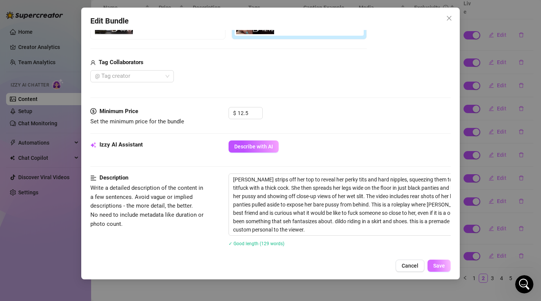
click at [437, 261] on button "Save" at bounding box center [439, 266] width 23 height 12
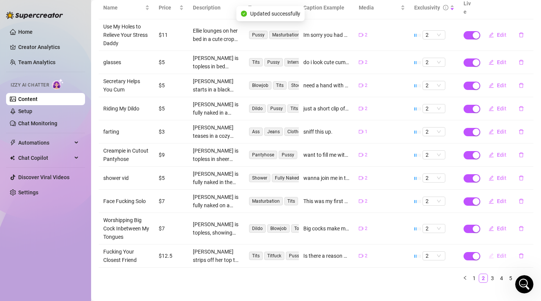
click at [494, 250] on button "Edit" at bounding box center [498, 256] width 30 height 12
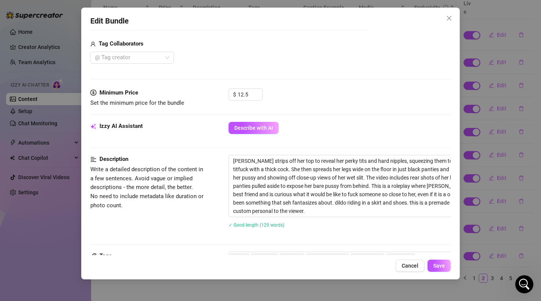
scroll to position [265, 0]
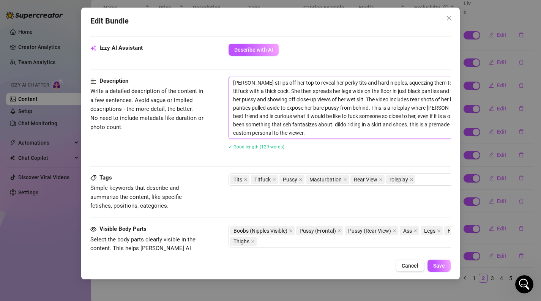
click at [390, 136] on textarea "[PERSON_NAME] strips off her top to reveal her perky tits and hard nipples, squ…" at bounding box center [361, 108] width 265 height 62
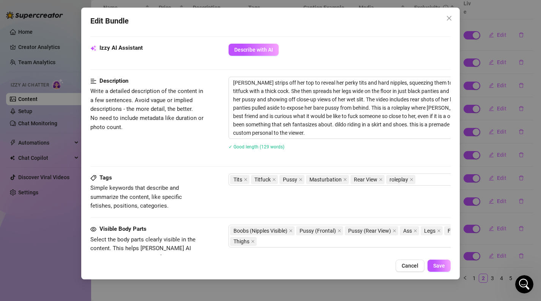
click at [415, 259] on div "Edit Bundle Account ur2dwaifu (@ur2dwaifu) Name Name is for your internal organ…" at bounding box center [270, 144] width 379 height 272
click at [415, 265] on span "Cancel" at bounding box center [410, 266] width 17 height 6
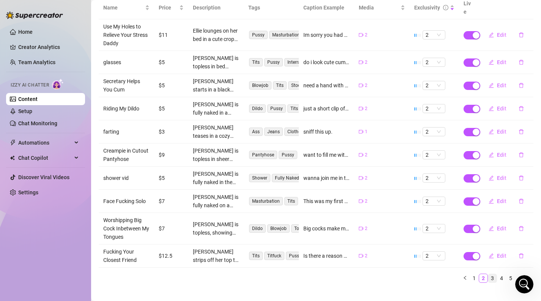
click at [488, 274] on link "3" at bounding box center [492, 278] width 8 height 8
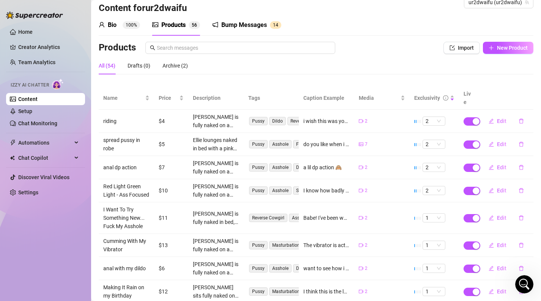
scroll to position [4, 0]
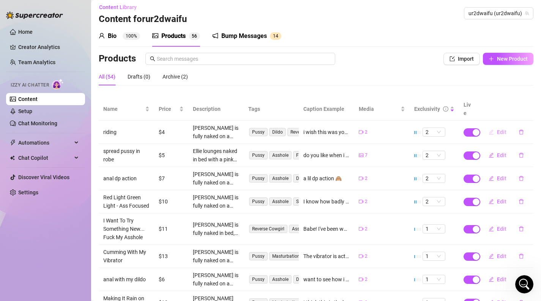
click at [496, 126] on button "Edit" at bounding box center [498, 132] width 30 height 12
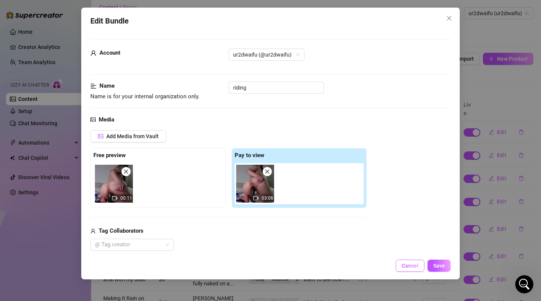
click at [410, 267] on span "Cancel" at bounding box center [410, 266] width 17 height 6
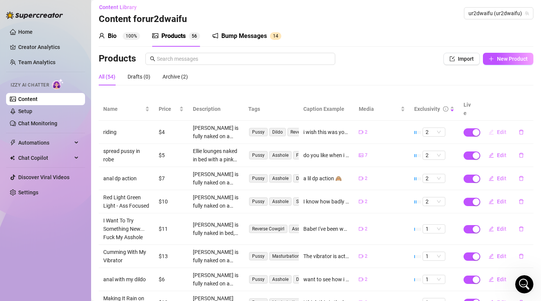
click at [496, 126] on button "Edit" at bounding box center [498, 132] width 30 height 12
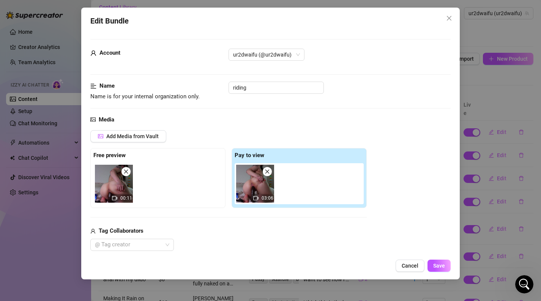
click at [411, 259] on div "Edit Bundle Account ur2dwaifu (@ur2dwaifu) Name Name is for your internal organ…" at bounding box center [270, 144] width 379 height 272
click at [412, 266] on span "Cancel" at bounding box center [410, 266] width 17 height 6
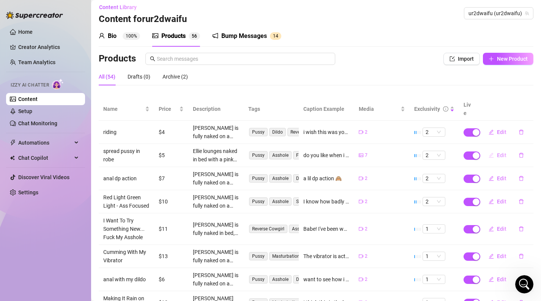
click at [491, 153] on icon "edit" at bounding box center [491, 155] width 5 height 5
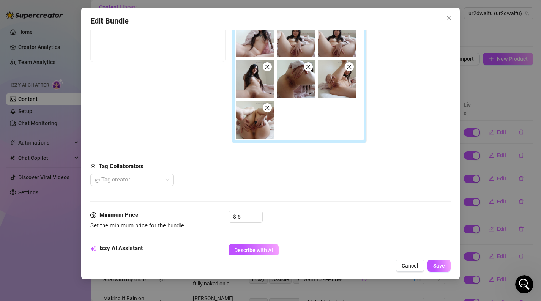
scroll to position [148, 0]
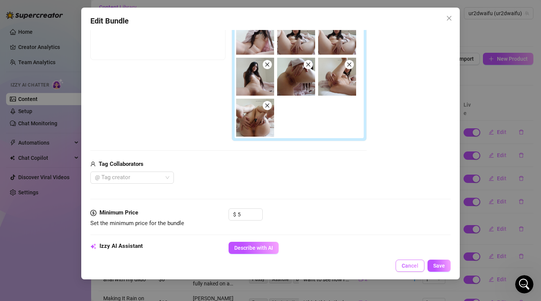
click at [415, 265] on span "Cancel" at bounding box center [410, 266] width 17 height 6
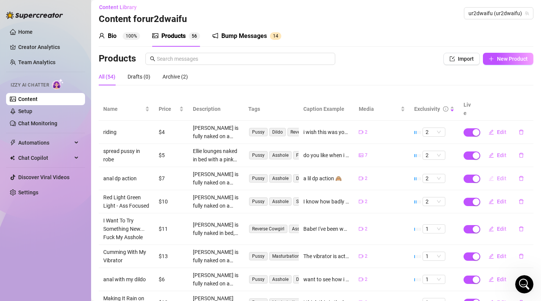
click at [489, 176] on icon "edit" at bounding box center [491, 178] width 5 height 5
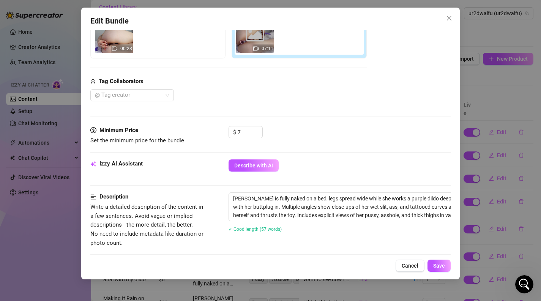
scroll to position [161, 0]
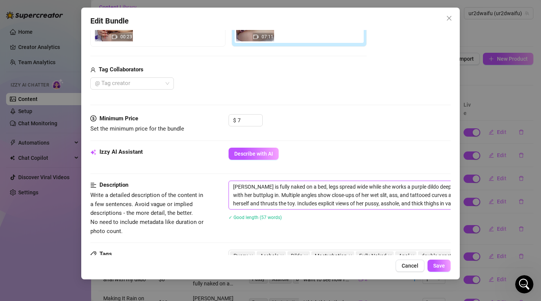
click at [382, 194] on textarea "[PERSON_NAME] is fully naked on a bed, legs spread wide while she works a purpl…" at bounding box center [361, 195] width 265 height 28
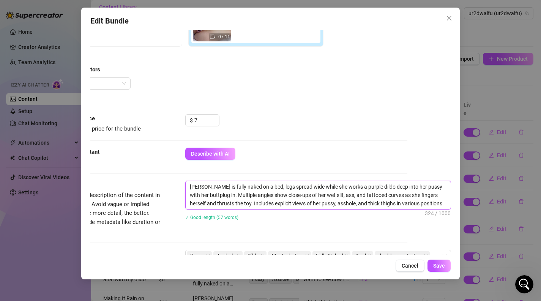
paste textarea "this is a premade video, and not custom personal to the viewer."
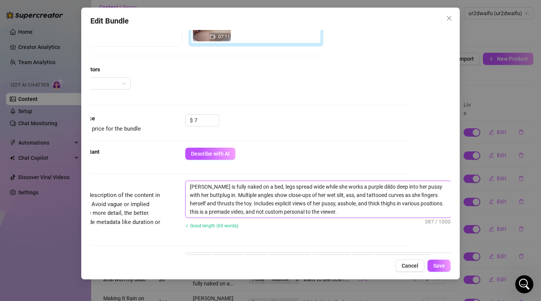
scroll to position [0, 0]
click at [444, 260] on button "Save" at bounding box center [439, 266] width 23 height 12
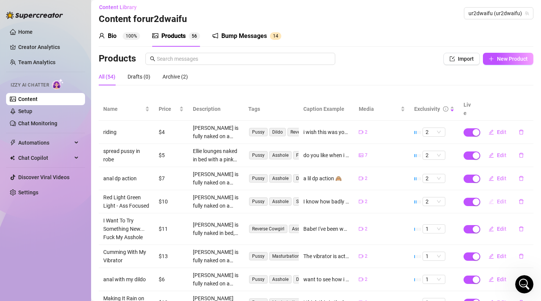
click at [500, 202] on button "Edit" at bounding box center [498, 202] width 30 height 12
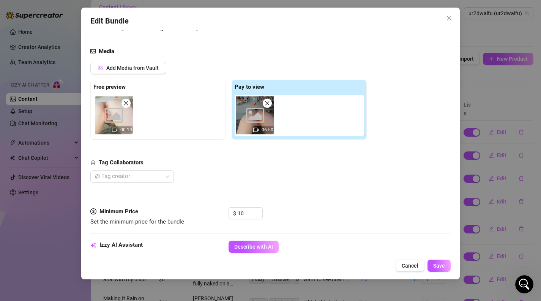
scroll to position [156, 0]
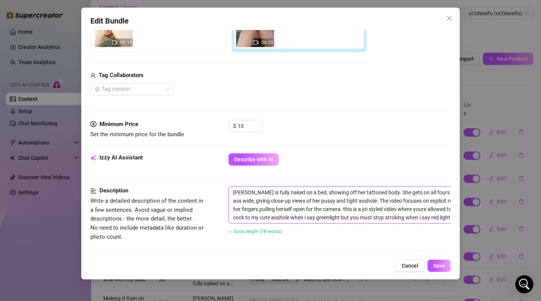
click at [431, 219] on textarea "[PERSON_NAME] is fully naked on a bed, showing off her tattooed body. She gets …" at bounding box center [361, 205] width 265 height 36
paste textarea "this is a premade video, and not custom personal to the viewer."
click at [446, 259] on div "Edit Bundle Account ur2dwaifu (@ur2dwaifu) Name Name is for your internal organ…" at bounding box center [270, 144] width 379 height 272
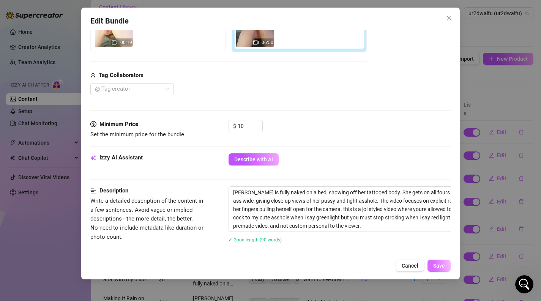
click at [447, 262] on button "Save" at bounding box center [439, 266] width 23 height 12
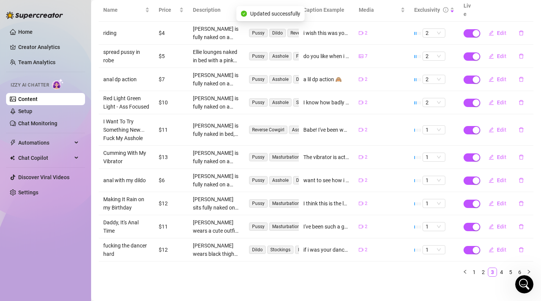
scroll to position [104, 0]
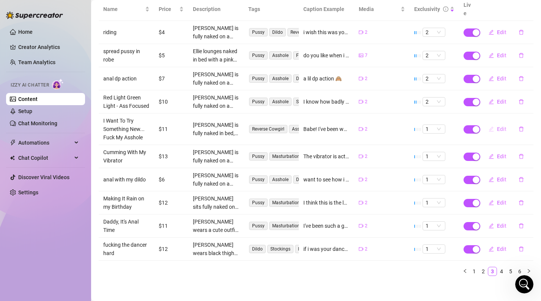
click at [496, 127] on button "Edit" at bounding box center [498, 129] width 30 height 12
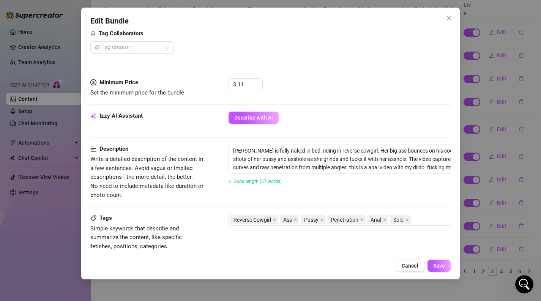
scroll to position [264, 0]
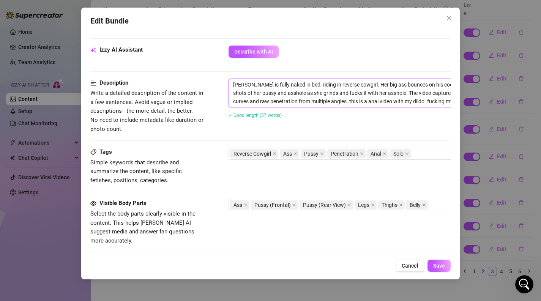
click at [437, 105] on textarea "[PERSON_NAME] is fully naked in bed, riding in reverse cowgirl. Her big ass bou…" at bounding box center [361, 93] width 265 height 28
paste textarea "this is a premade video, and not custom personal to the viewer."
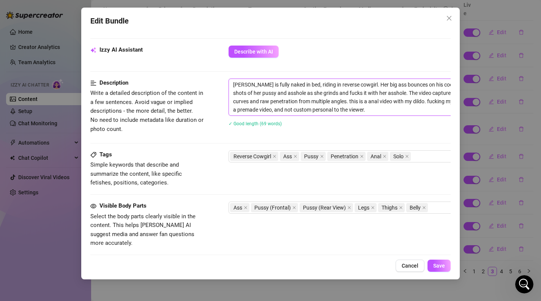
scroll to position [0, 0]
click at [445, 265] on span "Save" at bounding box center [439, 266] width 12 height 6
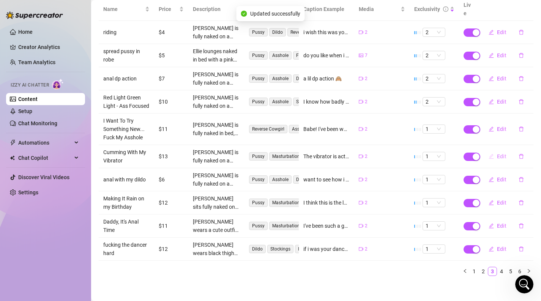
click at [499, 155] on span "Edit" at bounding box center [501, 156] width 9 height 6
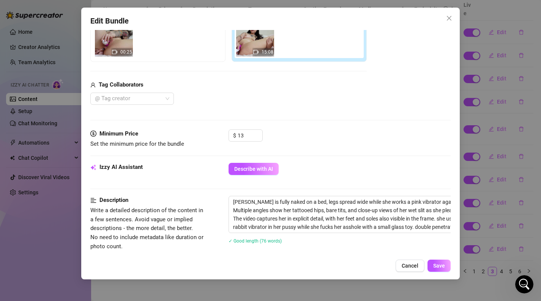
scroll to position [152, 0]
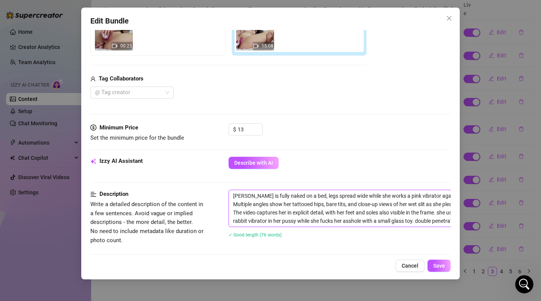
click at [380, 218] on textarea "[PERSON_NAME] is fully naked on a bed, legs spread wide while she works a pink …" at bounding box center [361, 208] width 265 height 36
paste textarea "this is a premade video, and not custom personal to the viewer."
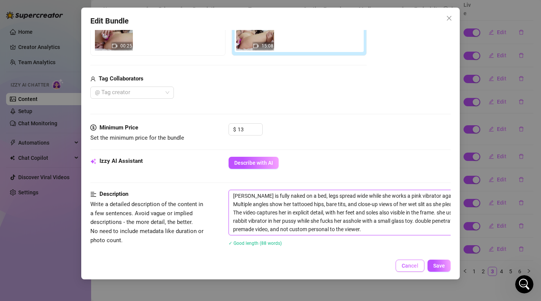
scroll to position [0, 0]
click at [447, 226] on textarea "[PERSON_NAME] is fully naked on a bed, legs spread wide while she works a pink …" at bounding box center [361, 212] width 265 height 45
click at [447, 223] on textarea "[PERSON_NAME] is fully naked on a bed, legs spread wide while she works a pink …" at bounding box center [361, 212] width 265 height 45
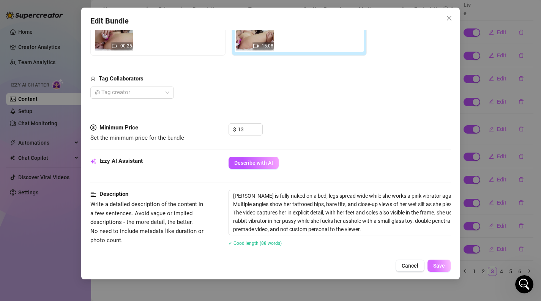
click at [445, 265] on span "Save" at bounding box center [439, 266] width 12 height 6
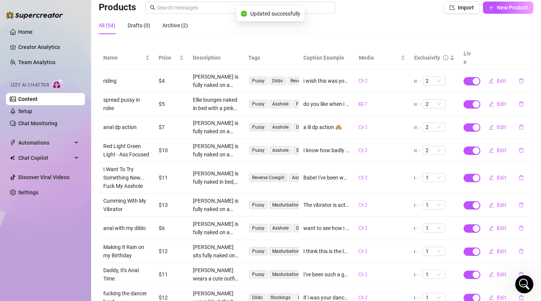
scroll to position [108, 0]
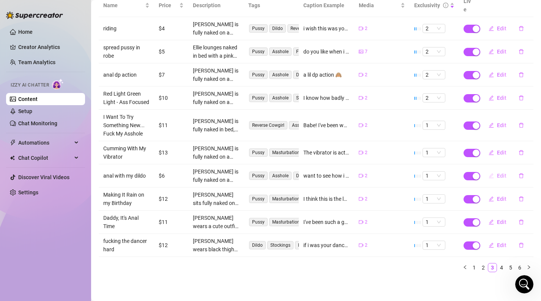
click at [492, 176] on icon "edit" at bounding box center [491, 175] width 5 height 5
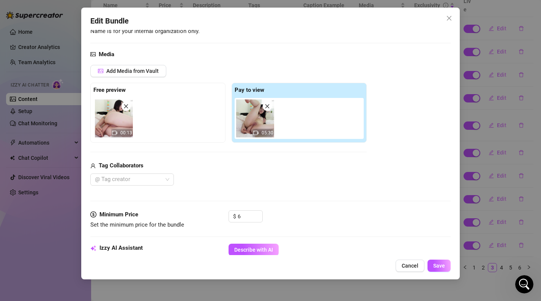
scroll to position [66, 0]
click at [470, 189] on div "Edit Bundle Account ur2dwaifu (@ur2dwaifu) Name Name is for your internal organ…" at bounding box center [270, 150] width 541 height 301
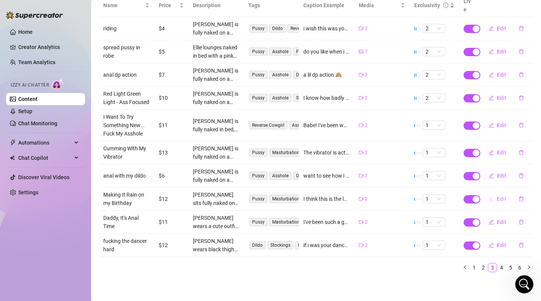
click at [498, 201] on span "Edit" at bounding box center [501, 199] width 9 height 6
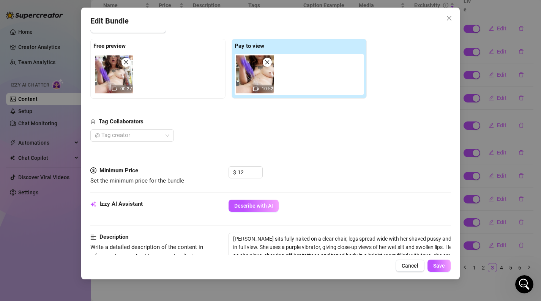
scroll to position [236, 0]
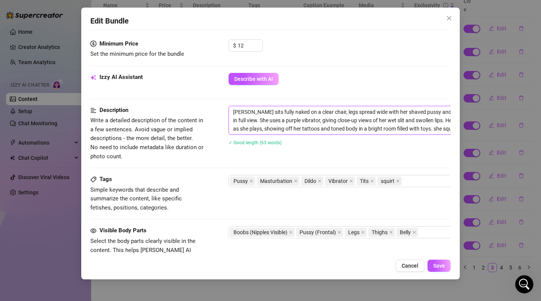
click at [421, 134] on textarea "[PERSON_NAME] sits fully naked on a clear chair, legs spread wide with her shav…" at bounding box center [361, 120] width 265 height 28
paste textarea "this is a premade video, and not custom personal to the viewer."
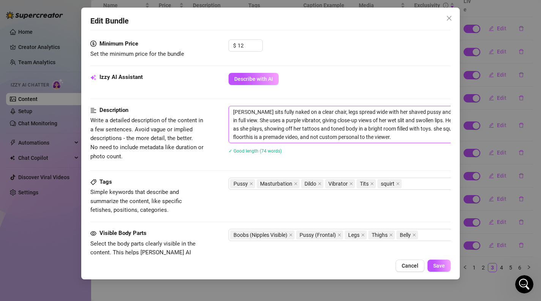
scroll to position [0, 0]
click at [245, 136] on textarea "[PERSON_NAME] sits fully naked on a clear chair, legs spread wide with her shav…" at bounding box center [361, 124] width 265 height 36
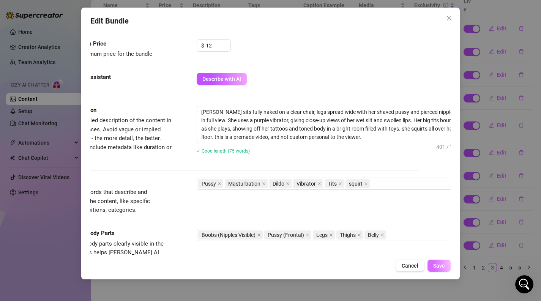
click at [432, 266] on button "Save" at bounding box center [439, 266] width 23 height 12
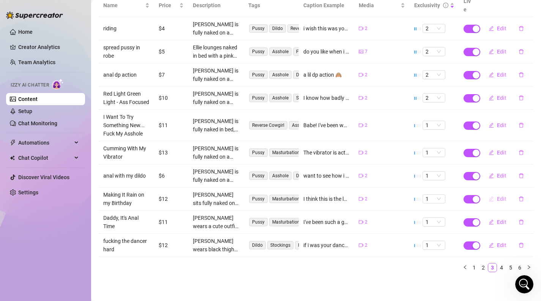
click at [493, 199] on icon "edit" at bounding box center [491, 198] width 5 height 5
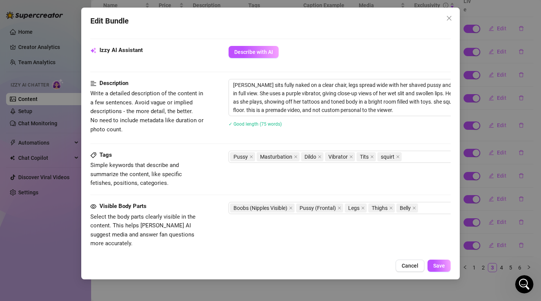
scroll to position [269, 0]
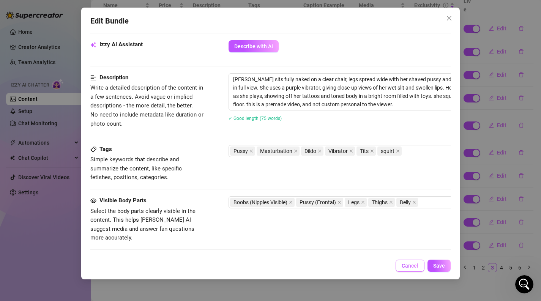
click at [415, 270] on button "Cancel" at bounding box center [410, 266] width 29 height 12
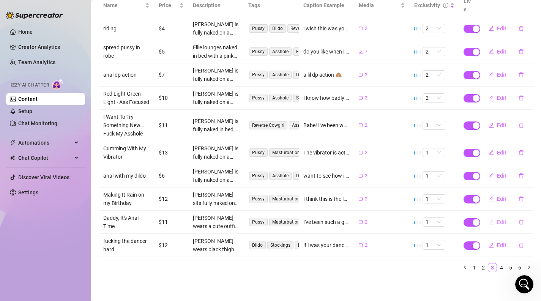
click at [500, 223] on span "Edit" at bounding box center [501, 222] width 9 height 6
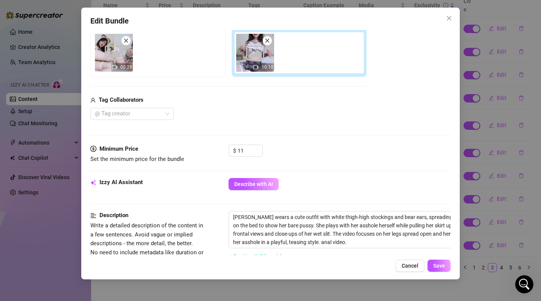
scroll to position [265, 0]
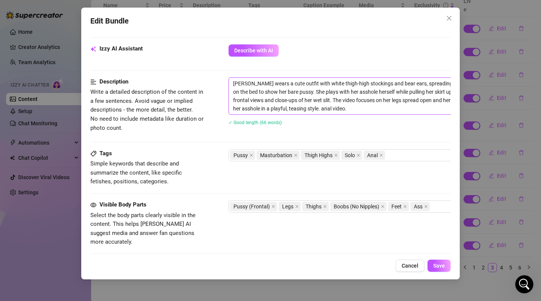
click at [389, 113] on textarea "[PERSON_NAME] wears a cute outfit with white thigh-high stockings and bear ears…" at bounding box center [361, 96] width 265 height 36
paste textarea "this is a premade video, and not custom personal to the viewer."
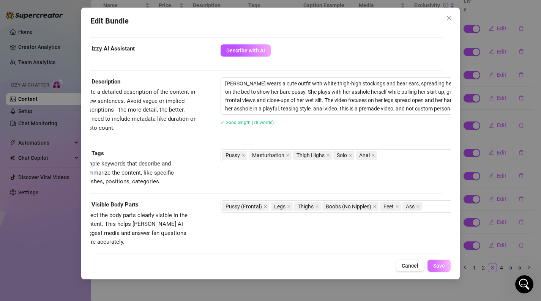
click at [442, 265] on span "Save" at bounding box center [439, 266] width 12 height 6
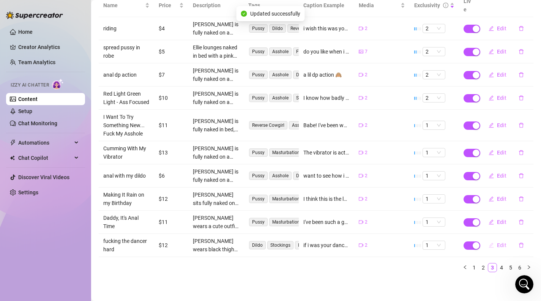
click at [496, 248] on button "Edit" at bounding box center [498, 245] width 30 height 12
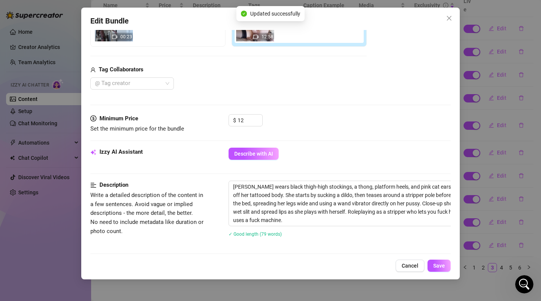
scroll to position [197, 0]
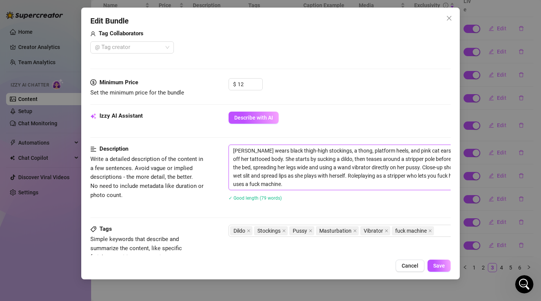
click at [355, 182] on textarea "[PERSON_NAME] wears black thigh-high stockings, a thong, platform heels, and pi…" at bounding box center [361, 167] width 265 height 45
paste textarea "this is a premade video, and not custom personal to the viewer."
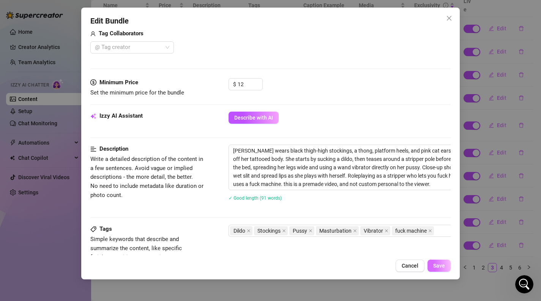
click at [433, 264] on span "Save" at bounding box center [439, 266] width 12 height 6
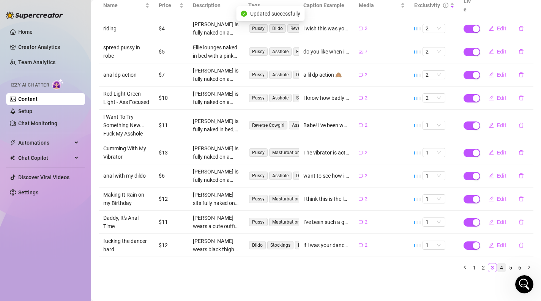
click at [504, 267] on link "4" at bounding box center [501, 268] width 8 height 8
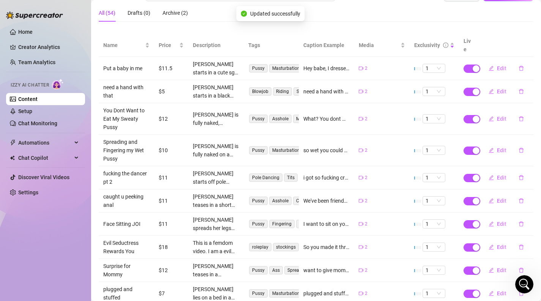
scroll to position [35, 0]
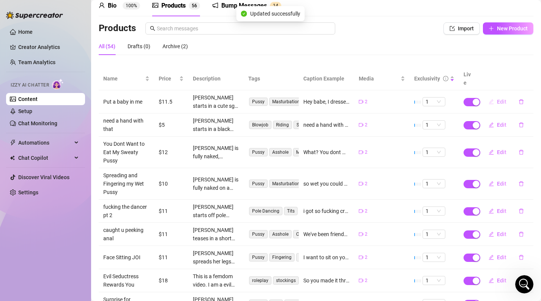
click at [494, 99] on icon "edit" at bounding box center [491, 101] width 5 height 5
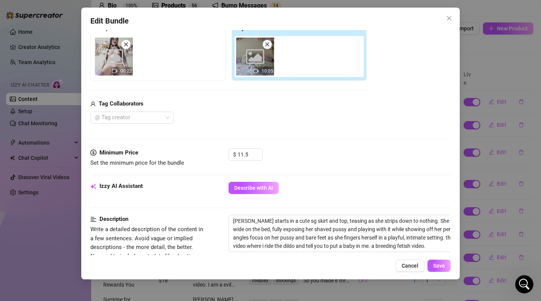
scroll to position [189, 0]
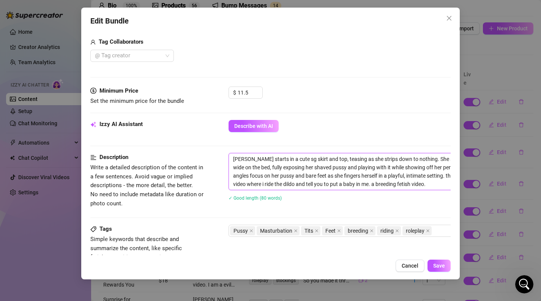
click at [417, 189] on span "[PERSON_NAME] starts in a cute sg skirt and top, teasing as she strips down to …" at bounding box center [362, 171] width 266 height 37
paste textarea "this is a premade video, and not custom personal to the viewer."
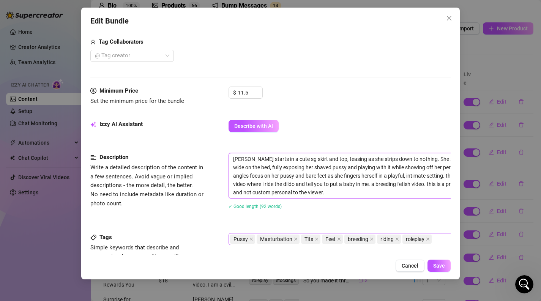
scroll to position [0, 0]
click at [436, 257] on div "Edit Bundle Account ur2dwaifu (@ur2dwaifu) Name Name is for your internal organ…" at bounding box center [270, 144] width 379 height 272
click at [436, 259] on div "Edit Bundle Account ur2dwaifu (@ur2dwaifu) Name Name is for your internal organ…" at bounding box center [270, 144] width 379 height 272
click at [436, 262] on button "Save" at bounding box center [439, 266] width 23 height 12
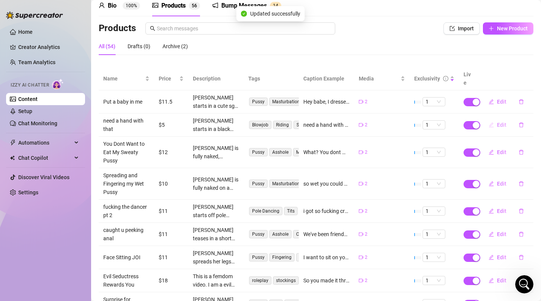
click at [494, 120] on button "Edit" at bounding box center [498, 125] width 30 height 12
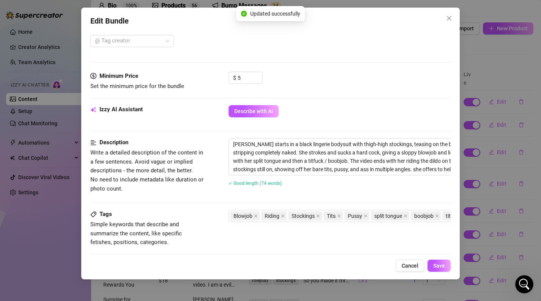
scroll to position [296, 0]
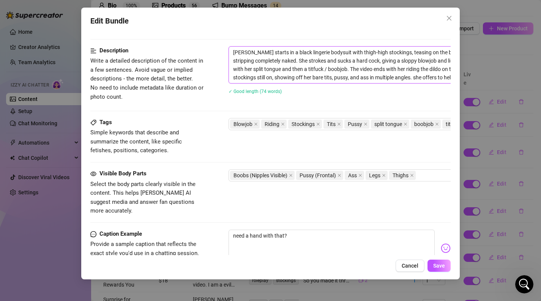
click at [446, 77] on textarea "[PERSON_NAME] starts in a black lingerie bodysuit with thigh-high stockings, te…" at bounding box center [361, 65] width 265 height 36
paste textarea "this is a premade video, and not custom personal to the viewer."
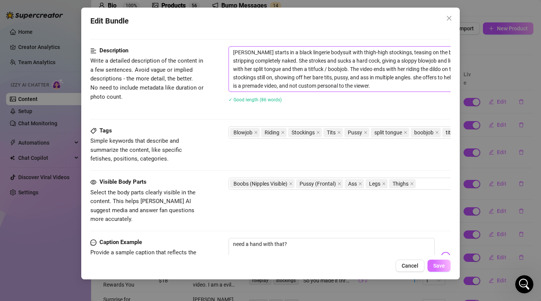
scroll to position [0, 0]
click at [441, 267] on span "Save" at bounding box center [439, 266] width 12 height 6
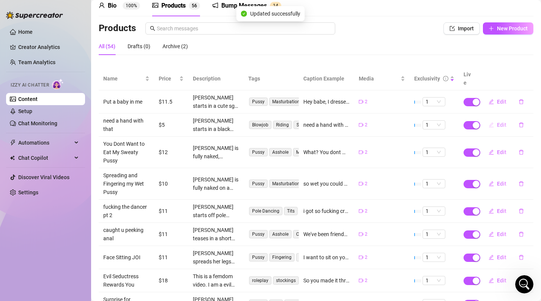
click at [493, 122] on icon "edit" at bounding box center [491, 124] width 5 height 5
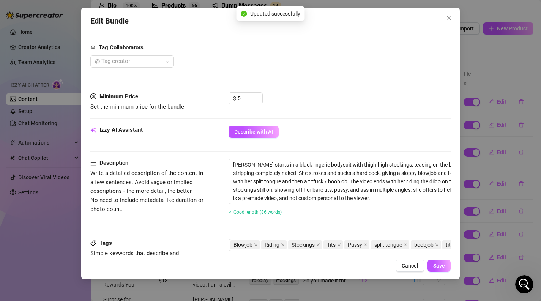
scroll to position [191, 0]
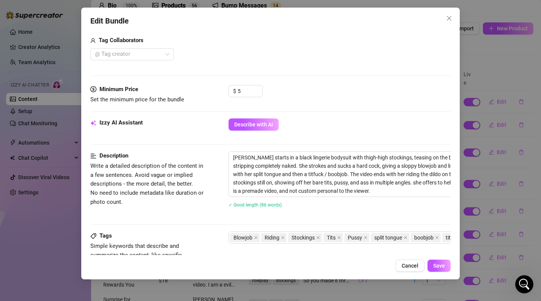
click at [475, 169] on div "Edit Bundle Account ur2dwaifu (@ur2dwaifu) Name Name is for your internal organ…" at bounding box center [270, 150] width 541 height 301
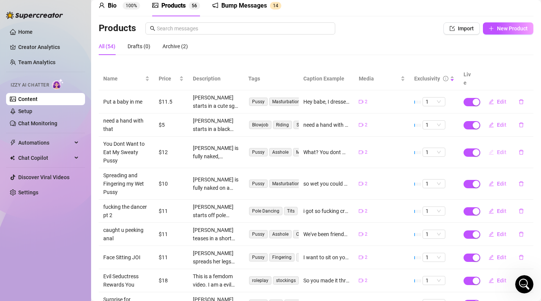
click at [493, 150] on icon "edit" at bounding box center [491, 152] width 5 height 5
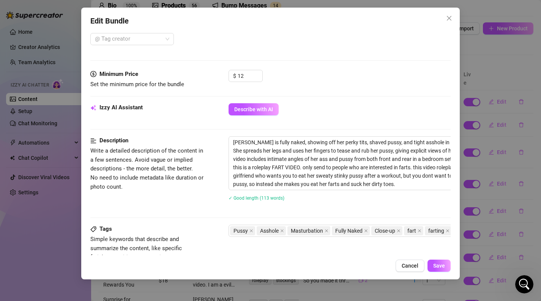
scroll to position [207, 0]
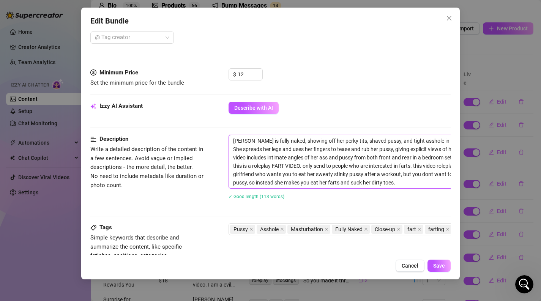
click at [399, 185] on textarea "[PERSON_NAME] is fully naked, showing off her perky tits, shaved pussy, and tig…" at bounding box center [361, 161] width 265 height 53
paste textarea "this is a premade video, and not custom personal to the viewer."
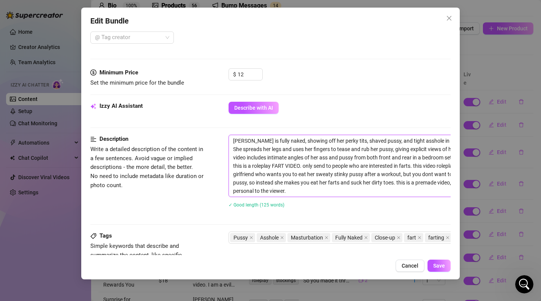
scroll to position [0, 0]
click at [436, 264] on span "Save" at bounding box center [439, 266] width 12 height 6
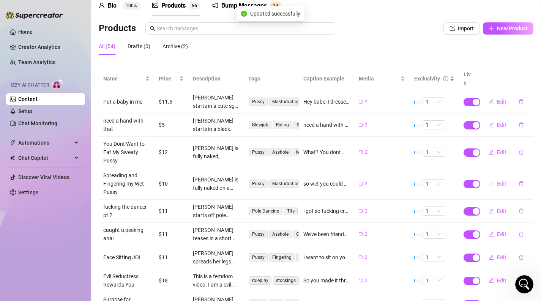
click at [493, 181] on icon "edit" at bounding box center [491, 183] width 5 height 5
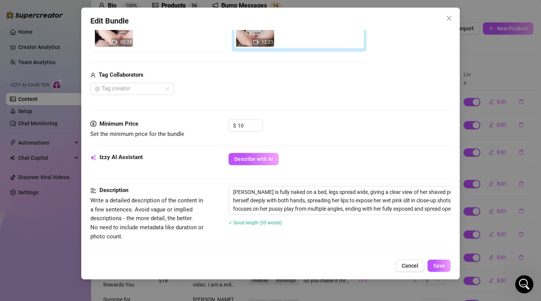
scroll to position [166, 0]
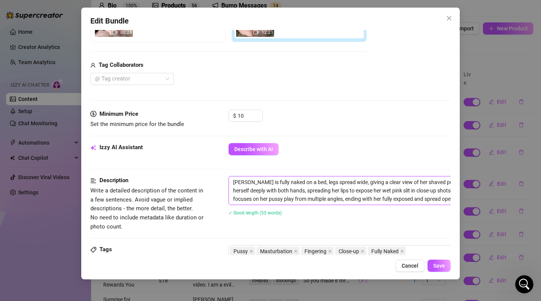
click at [432, 199] on textarea "[PERSON_NAME] is fully naked on a bed, legs spread wide, giving a clear view of…" at bounding box center [361, 191] width 265 height 28
paste textarea "this is a premade video, and not custom personal to the viewer."
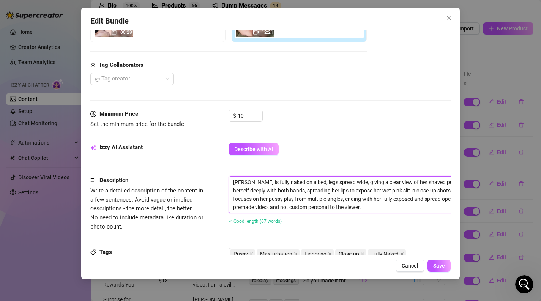
scroll to position [0, 0]
click at [446, 262] on button "Save" at bounding box center [439, 266] width 23 height 12
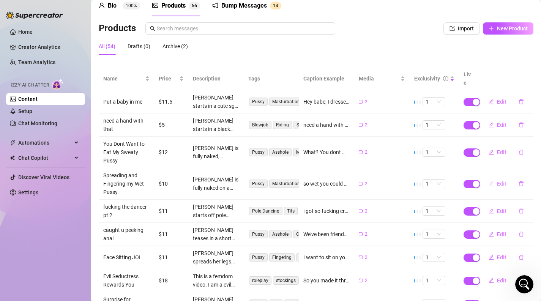
click at [499, 181] on span "Edit" at bounding box center [501, 184] width 9 height 6
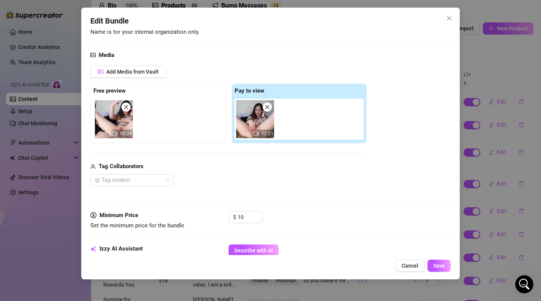
scroll to position [158, 0]
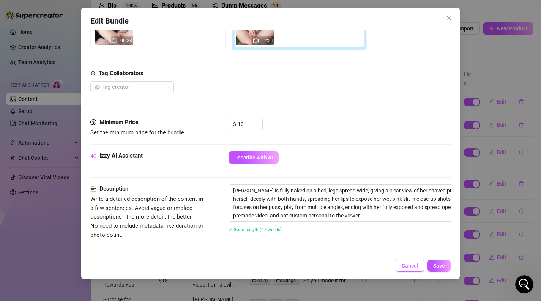
click at [398, 262] on button "Cancel" at bounding box center [410, 266] width 29 height 12
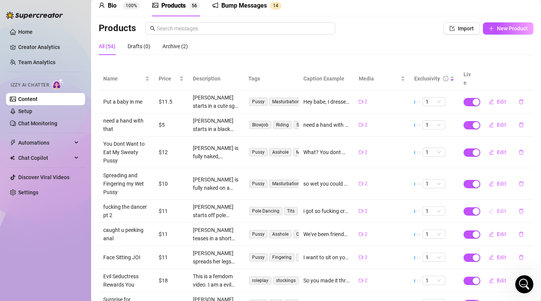
click at [493, 208] on icon "edit" at bounding box center [491, 210] width 5 height 5
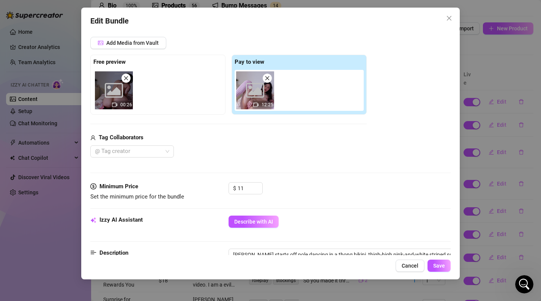
scroll to position [176, 0]
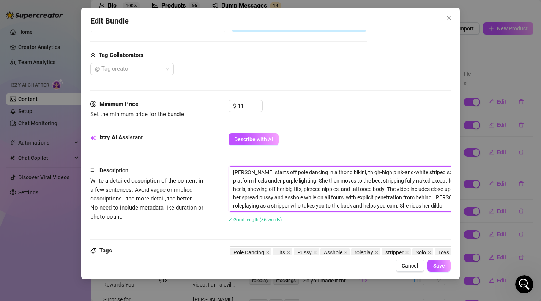
click at [416, 210] on textarea "[PERSON_NAME] starts off pole dancing in a thong bikini, thigh-high pink-and-wh…" at bounding box center [361, 189] width 265 height 45
paste textarea "this is a premade video, and not custom personal to the viewer."
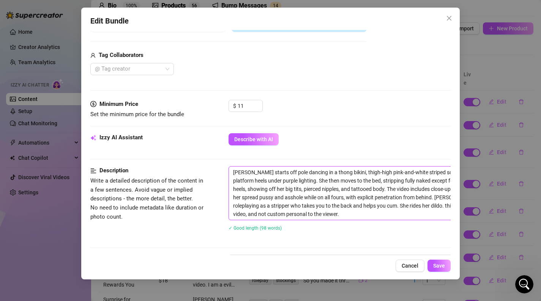
scroll to position [0, 0]
click at [438, 264] on span "Save" at bounding box center [439, 266] width 12 height 6
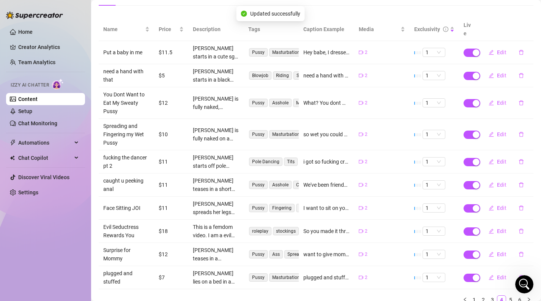
scroll to position [85, 0]
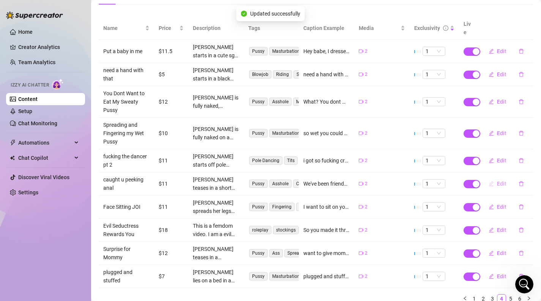
click at [495, 178] on button "Edit" at bounding box center [498, 184] width 30 height 12
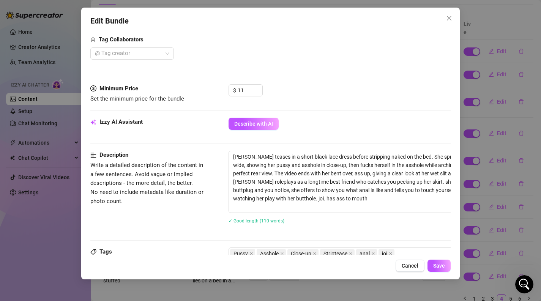
scroll to position [195, 0]
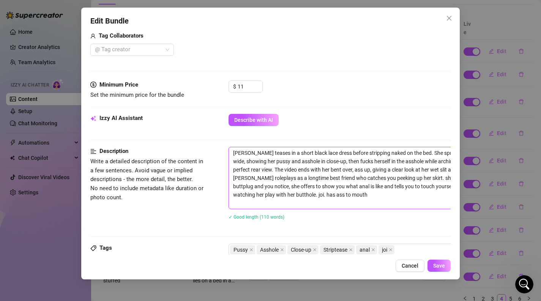
click at [401, 199] on textarea "[PERSON_NAME] teases in a short black lace dress before stripping naked on the …" at bounding box center [361, 178] width 265 height 62
paste textarea "this is a premade video, and not custom personal to the viewer."
click at [284, 193] on textarea "[PERSON_NAME] teases in a short black lace dress before stripping naked on the …" at bounding box center [361, 178] width 265 height 62
click at [434, 264] on span "Save" at bounding box center [439, 266] width 12 height 6
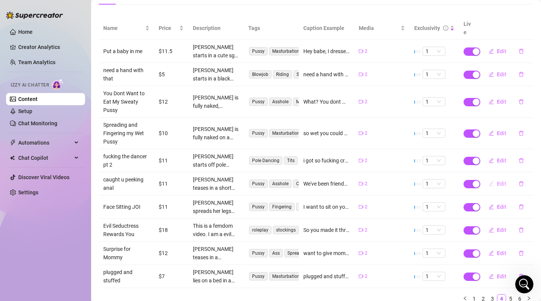
click at [494, 178] on button "Edit" at bounding box center [498, 184] width 30 height 12
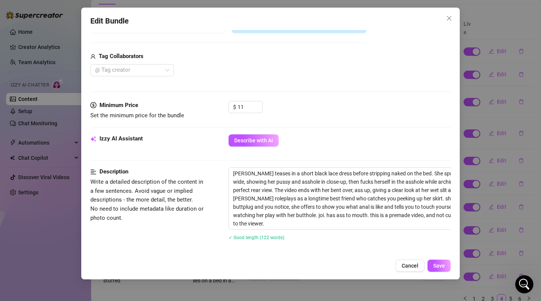
scroll to position [186, 0]
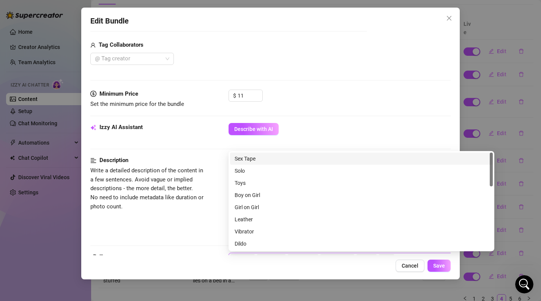
click at [418, 254] on div "Pussy Asshole Close-up Striptease anal joi" at bounding box center [357, 259] width 255 height 11
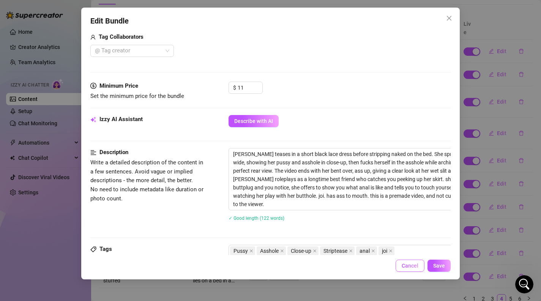
click at [418, 267] on span "Cancel" at bounding box center [410, 266] width 17 height 6
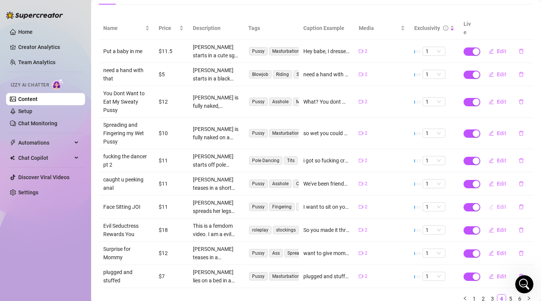
click at [500, 204] on span "Edit" at bounding box center [501, 207] width 9 height 6
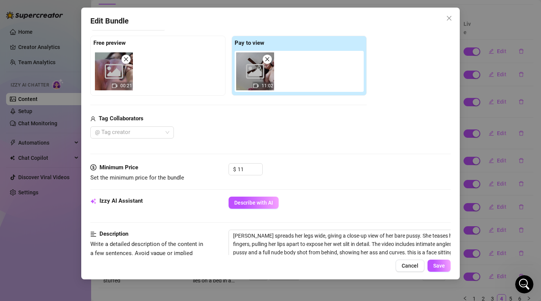
scroll to position [223, 0]
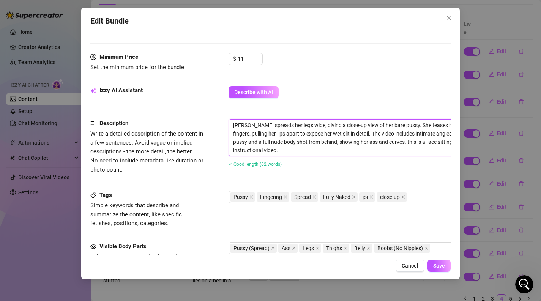
click at [411, 155] on textarea "[PERSON_NAME] spreads her legs wide, giving a close-up view of her bare pussy. …" at bounding box center [361, 138] width 265 height 36
paste textarea "this is a premade video, and not custom personal to the viewer."
click at [447, 265] on button "Save" at bounding box center [439, 266] width 23 height 12
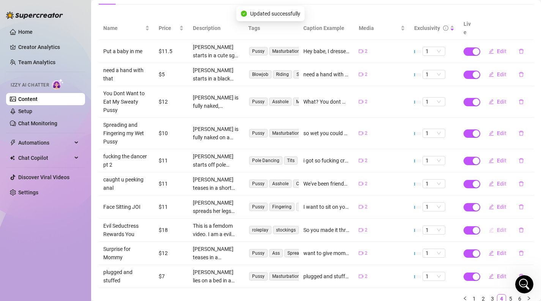
click at [497, 227] on span "Edit" at bounding box center [501, 230] width 9 height 6
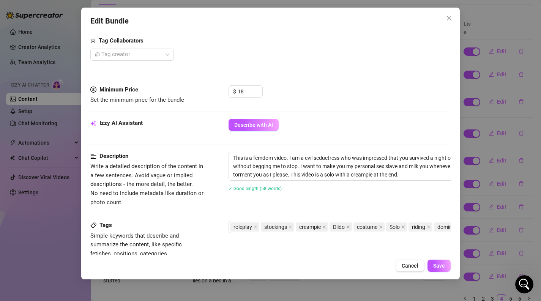
scroll to position [194, 0]
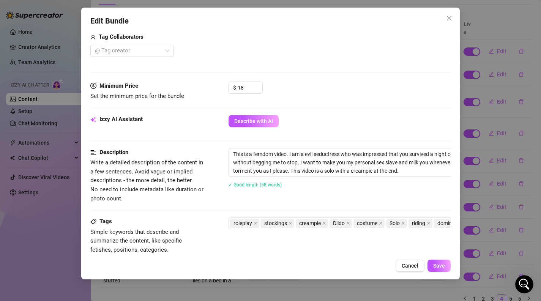
click at [407, 177] on div "This is a femdom video. I am a evil seductress who was impressed that you survi…" at bounding box center [362, 172] width 266 height 49
click at [408, 172] on textarea "This is a femdom video. I am a evil seductress who was impressed that you survi…" at bounding box center [361, 162] width 265 height 28
paste textarea "this is a premade video, and not custom personal to the viewer."
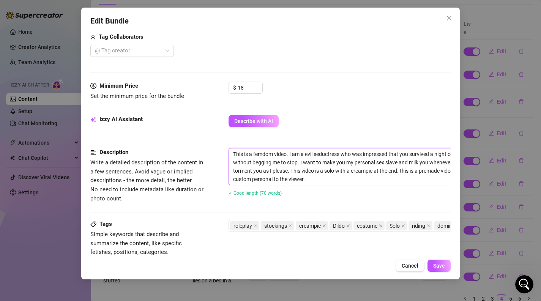
scroll to position [0, 0]
click at [443, 264] on span "Save" at bounding box center [439, 266] width 12 height 6
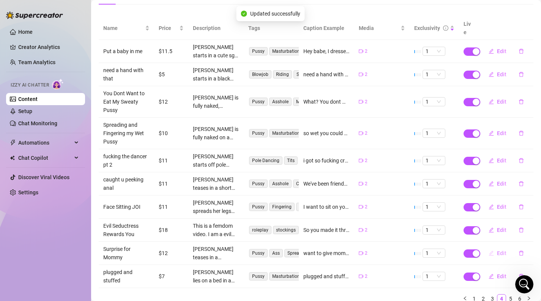
click at [495, 247] on button "Edit" at bounding box center [498, 253] width 30 height 12
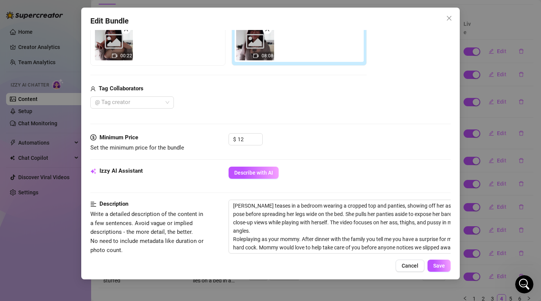
scroll to position [146, 0]
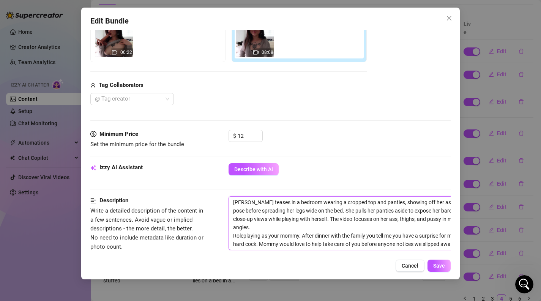
click at [394, 242] on textarea "[PERSON_NAME] teases in a bedroom wearing a cropped top and panties, showing of…" at bounding box center [361, 223] width 265 height 53
paste textarea "this is a premade video, and not custom personal to the viewer."
click at [436, 264] on span "Save" at bounding box center [439, 266] width 12 height 6
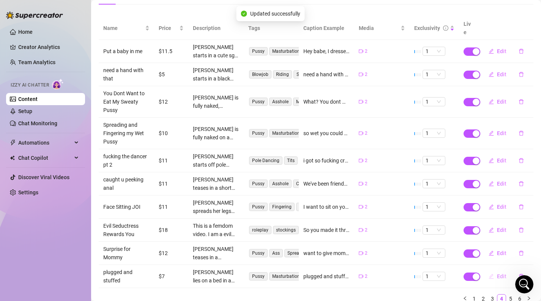
click at [490, 274] on icon "edit" at bounding box center [491, 276] width 5 height 5
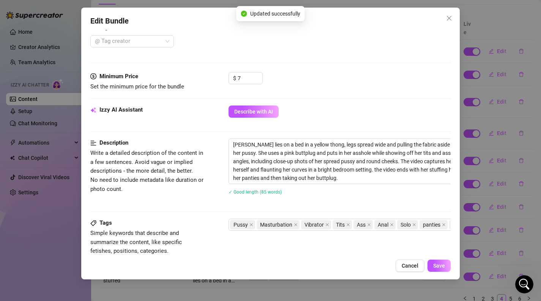
scroll to position [211, 0]
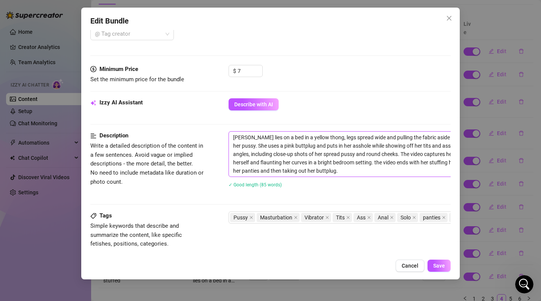
click at [393, 172] on textarea "[PERSON_NAME] lies on a bed in a yellow thong, legs spread wide and pulling the…" at bounding box center [361, 154] width 265 height 45
paste textarea "this is a premade video, and not custom personal to the viewer."
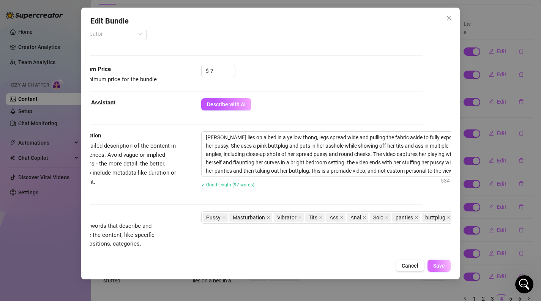
click at [439, 262] on button "Save" at bounding box center [439, 266] width 23 height 12
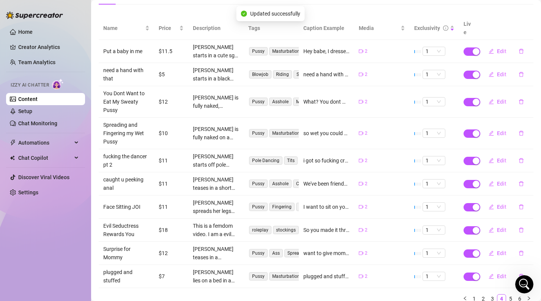
scroll to position [108, 0]
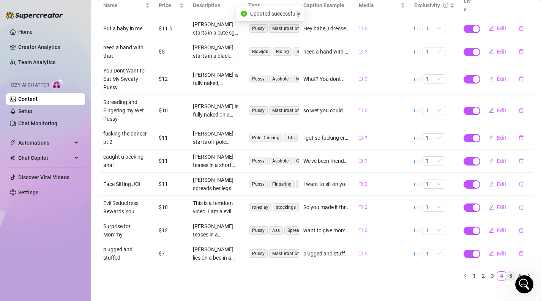
click at [508, 272] on link "5" at bounding box center [511, 276] width 8 height 8
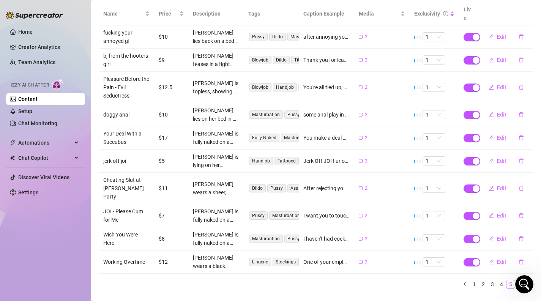
click at [510, 280] on link "5" at bounding box center [511, 284] width 8 height 8
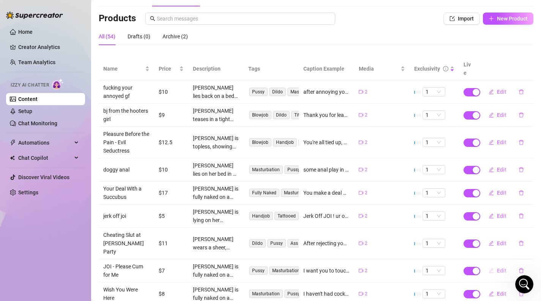
scroll to position [52, 0]
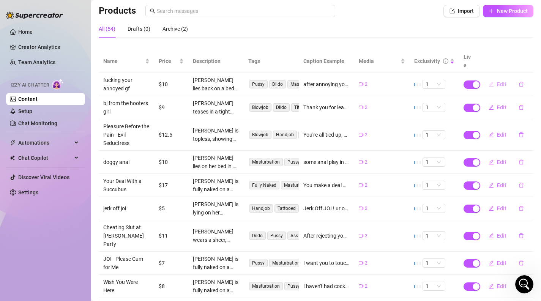
click at [497, 81] on span "Edit" at bounding box center [501, 84] width 9 height 6
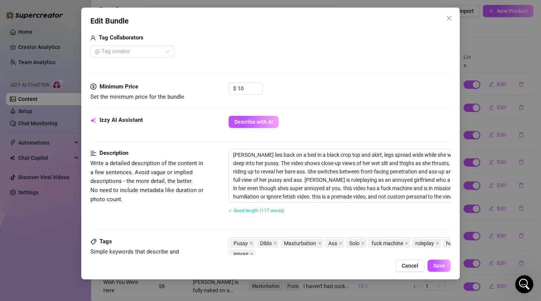
scroll to position [196, 0]
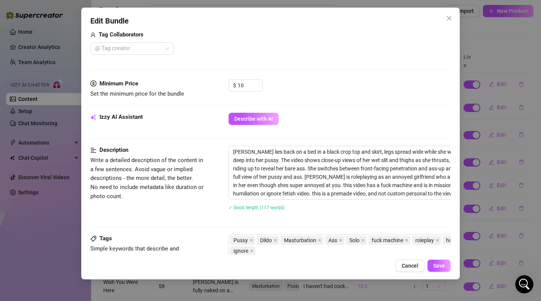
click at [475, 139] on div "Edit Bundle Account ur2dwaifu (@ur2dwaifu) Name Name is for your internal organ…" at bounding box center [270, 150] width 541 height 301
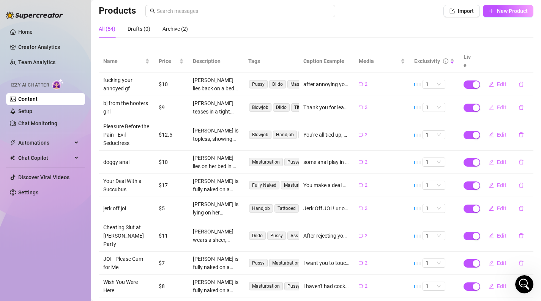
click at [496, 101] on button "Edit" at bounding box center [498, 107] width 30 height 12
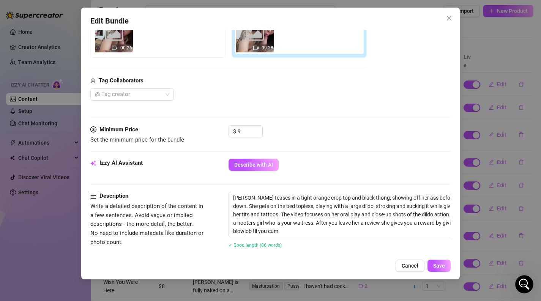
scroll to position [172, 0]
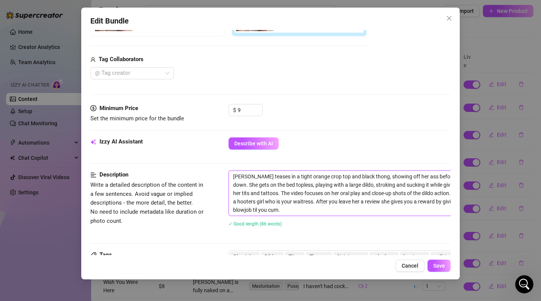
click at [363, 208] on textarea "[PERSON_NAME] teases in a tight orange crop top and black thong, showing off he…" at bounding box center [361, 193] width 265 height 45
paste textarea "this is a premade video, and not custom personal to the viewer."
click at [434, 262] on button "Save" at bounding box center [439, 266] width 23 height 12
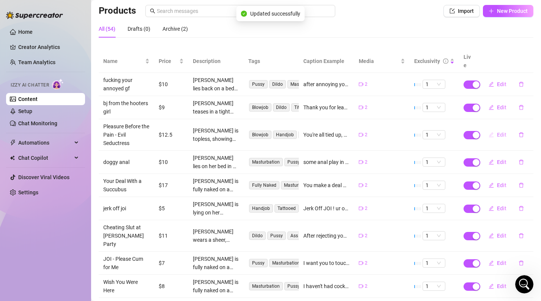
click at [498, 132] on span "Edit" at bounding box center [501, 135] width 9 height 6
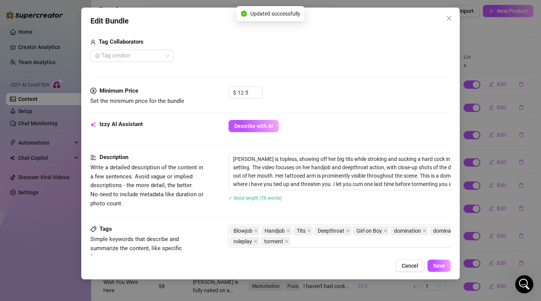
scroll to position [204, 0]
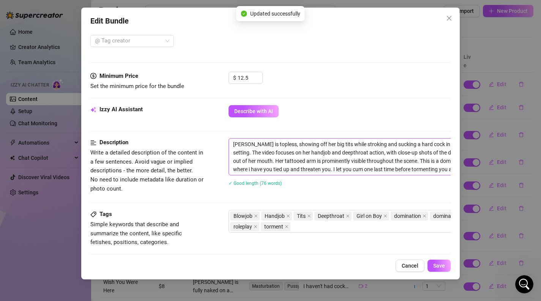
click at [410, 175] on span "[PERSON_NAME] is topless, showing off her big tits while stroking and sucking a…" at bounding box center [362, 156] width 266 height 37
click at [411, 170] on textarea "[PERSON_NAME] is topless, showing off her big tits while stroking and sucking a…" at bounding box center [361, 157] width 265 height 36
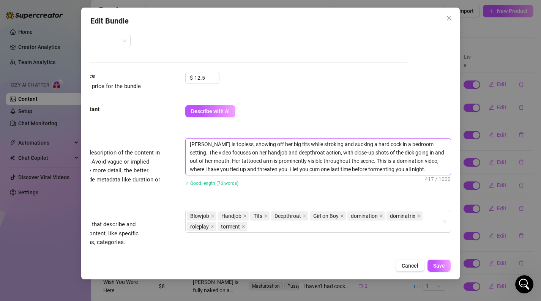
paste textarea "this is a premade video, and not custom personal to the viewer."
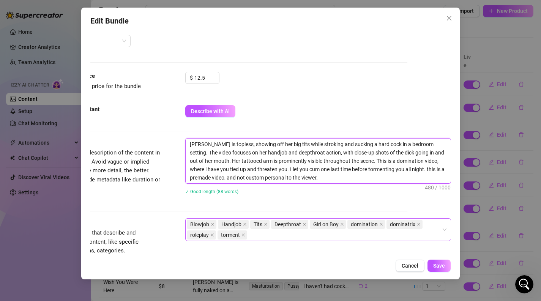
scroll to position [0, 0]
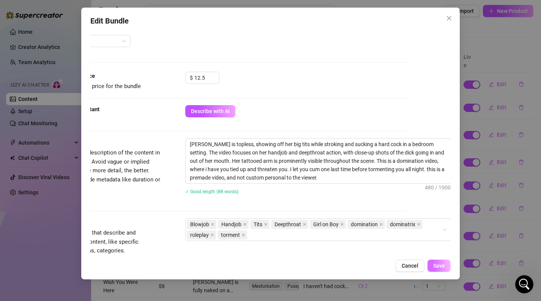
click at [439, 265] on span "Save" at bounding box center [439, 266] width 12 height 6
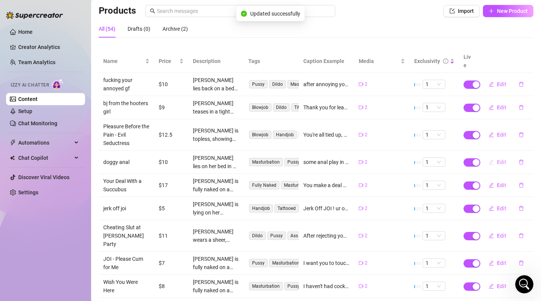
click at [496, 156] on button "Edit" at bounding box center [498, 162] width 30 height 12
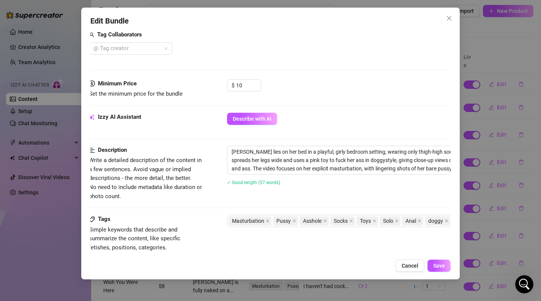
scroll to position [197, 2]
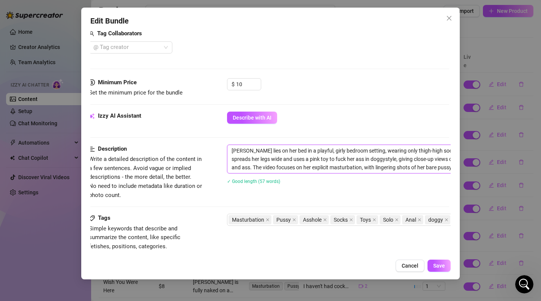
click at [438, 168] on textarea "[PERSON_NAME] lies on her bed in a playful, girly bedroom setting, wearing only…" at bounding box center [359, 159] width 265 height 28
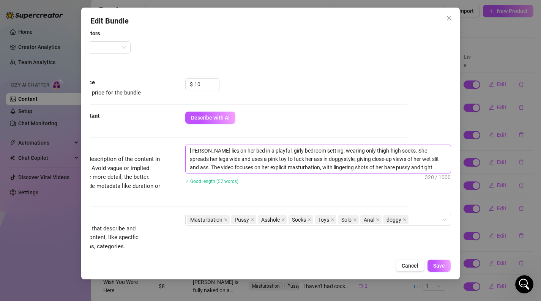
paste textarea "this is a premade video, and not custom personal to the viewer."
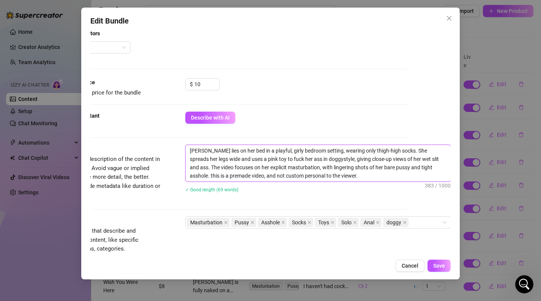
scroll to position [0, 0]
click at [447, 268] on button "Save" at bounding box center [439, 266] width 23 height 12
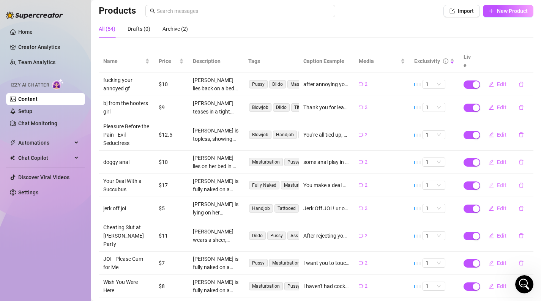
click at [504, 182] on span "Edit" at bounding box center [501, 185] width 9 height 6
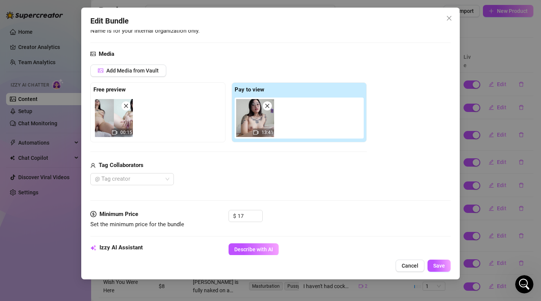
scroll to position [193, 0]
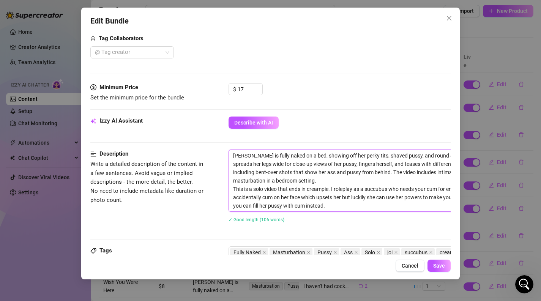
click at [413, 204] on textarea "[PERSON_NAME] is fully naked on a bed, showing off her perky tits, shaved pussy…" at bounding box center [361, 181] width 265 height 62
paste textarea "this is a premade video, and not custom personal to the viewer."
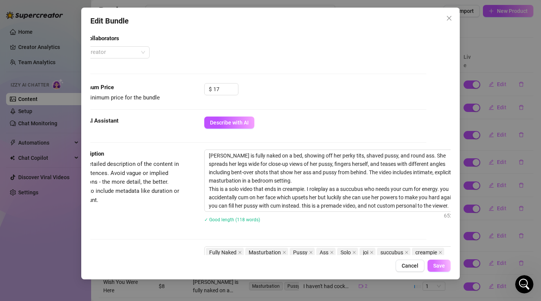
click at [436, 266] on span "Save" at bounding box center [439, 266] width 12 height 6
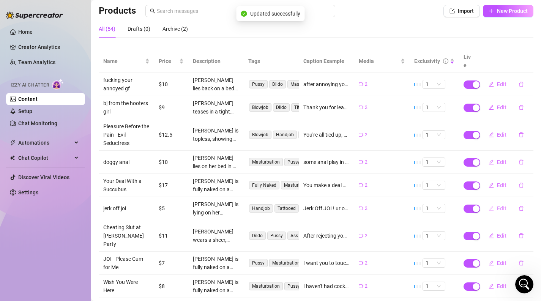
click at [492, 202] on button "Edit" at bounding box center [498, 208] width 30 height 12
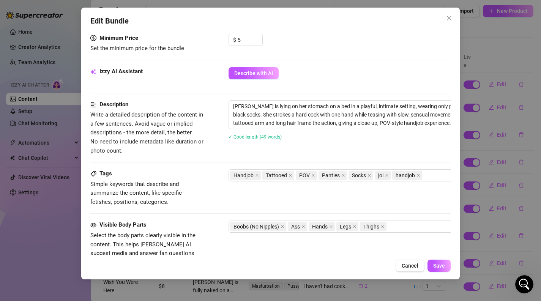
scroll to position [248, 0]
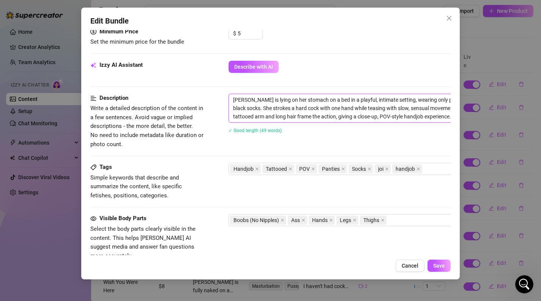
click at [402, 117] on textarea "[PERSON_NAME] is lying on her stomach on a bed in a playful, intimate setting, …" at bounding box center [361, 108] width 265 height 28
paste textarea "this is a premade video, and not custom personal to the viewer."
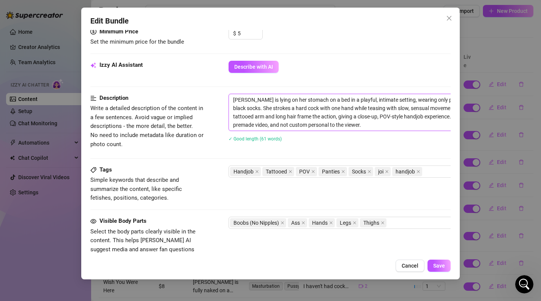
scroll to position [0, 0]
click at [440, 265] on span "Save" at bounding box center [439, 266] width 12 height 6
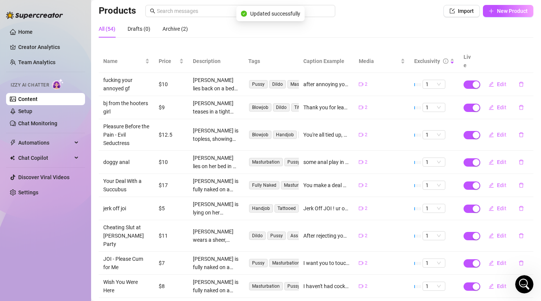
scroll to position [58, 0]
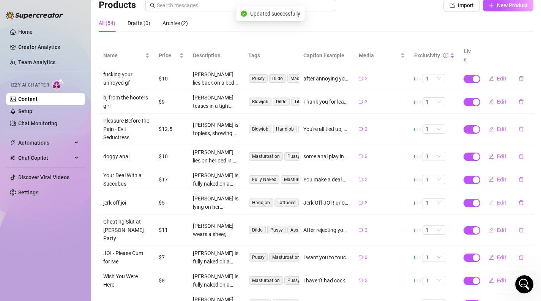
click at [493, 200] on icon "edit" at bounding box center [491, 202] width 5 height 5
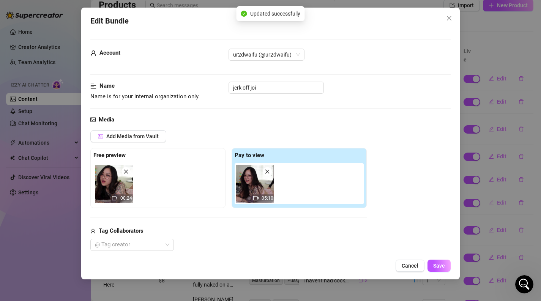
click at [493, 192] on div "Edit Bundle Account ur2dwaifu (@ur2dwaifu) Name Name is for your internal organ…" at bounding box center [270, 150] width 541 height 301
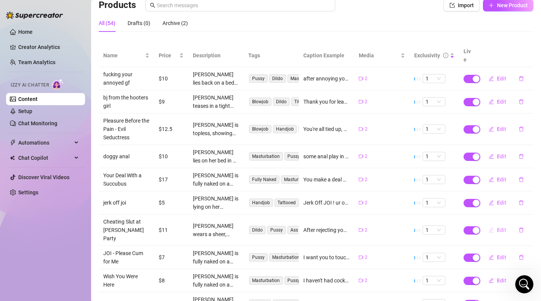
click at [497, 227] on span "Edit" at bounding box center [501, 230] width 9 height 6
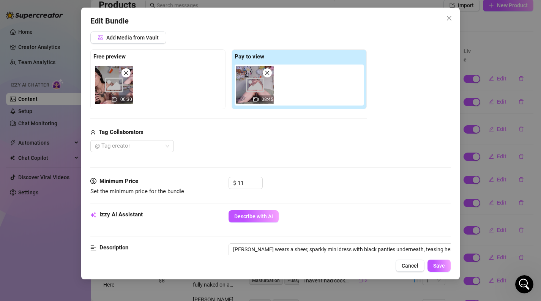
scroll to position [176, 0]
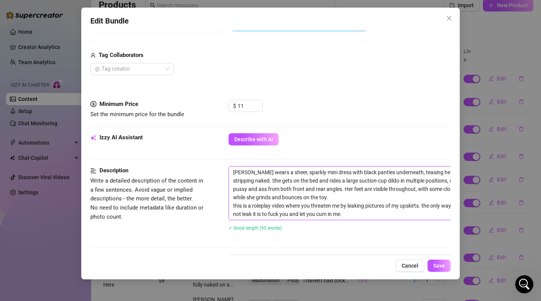
click at [374, 210] on textarea "[PERSON_NAME] wears a sheer, sparkly mini dress with black panties underneath, …" at bounding box center [361, 193] width 265 height 53
paste textarea "this is a premade video, and not custom personal to the viewer."
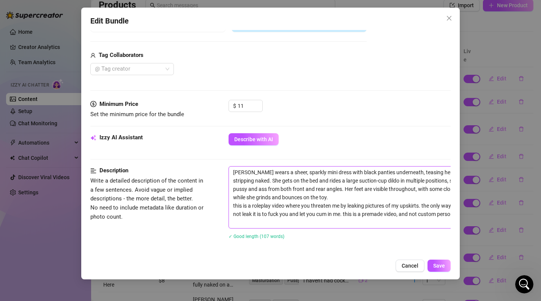
scroll to position [0, 0]
click at [437, 268] on span "Save" at bounding box center [439, 266] width 12 height 6
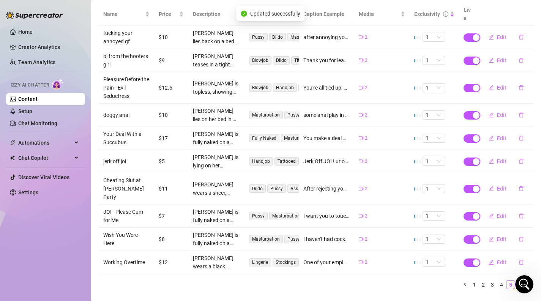
scroll to position [99, 0]
click at [497, 213] on span "Edit" at bounding box center [501, 216] width 9 height 6
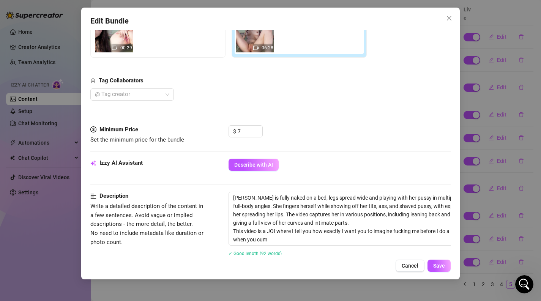
scroll to position [153, 0]
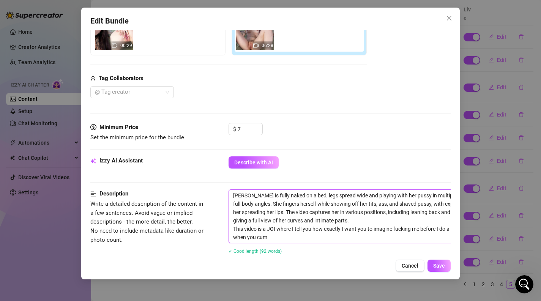
click at [374, 240] on textarea "[PERSON_NAME] is fully naked on a bed, legs spread wide and playing with her pu…" at bounding box center [361, 216] width 265 height 53
paste textarea "this is a premade video, and not custom personal to the viewer."
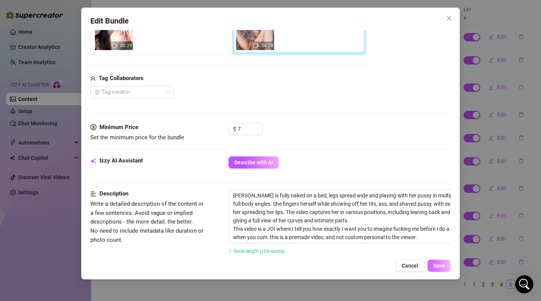
click at [431, 263] on button "Save" at bounding box center [439, 266] width 23 height 12
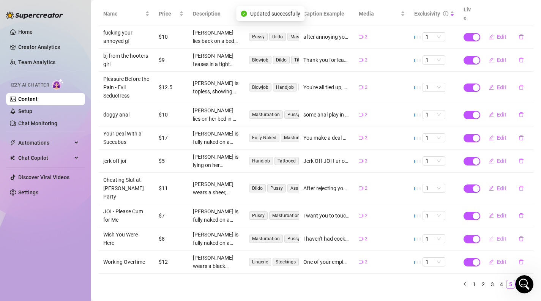
click at [496, 233] on button "Edit" at bounding box center [498, 239] width 30 height 12
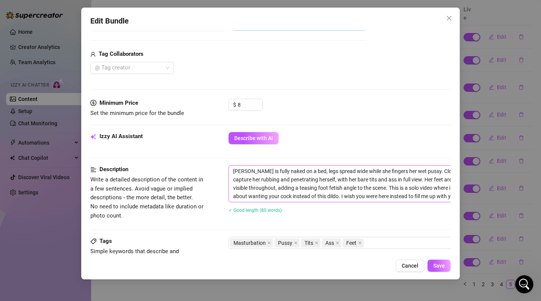
scroll to position [187, 0]
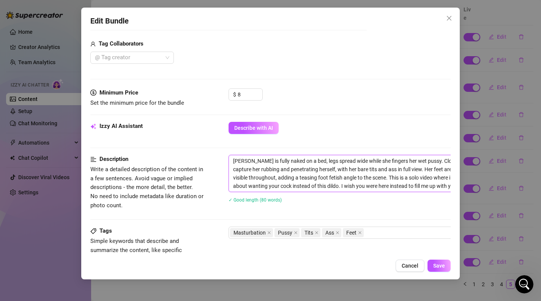
click at [382, 183] on textarea "[PERSON_NAME] is fully naked on a bed, legs spread wide while she fingers her w…" at bounding box center [361, 173] width 265 height 36
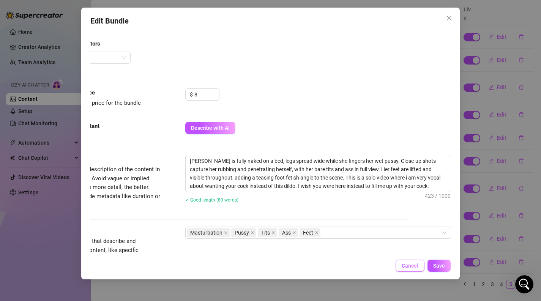
click at [410, 268] on span "Cancel" at bounding box center [410, 266] width 17 height 6
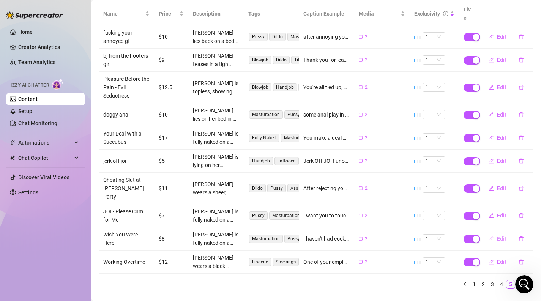
click at [493, 233] on button "Edit" at bounding box center [498, 239] width 30 height 12
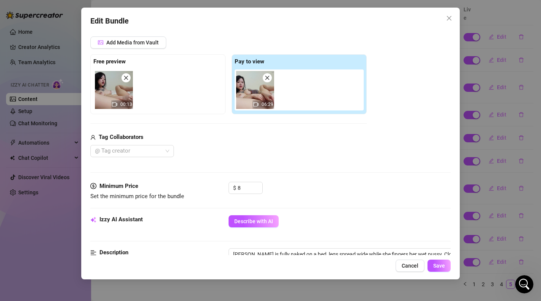
scroll to position [194, 0]
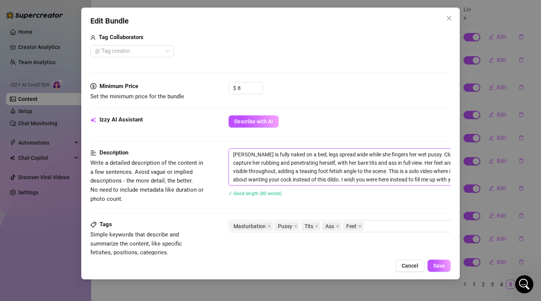
click at [414, 177] on textarea "[PERSON_NAME] is fully naked on a bed, legs spread wide while she fingers her w…" at bounding box center [361, 167] width 265 height 36
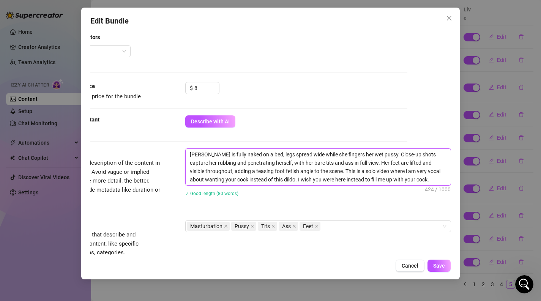
paste textarea "this is a premade video, and not custom personal to the viewer."
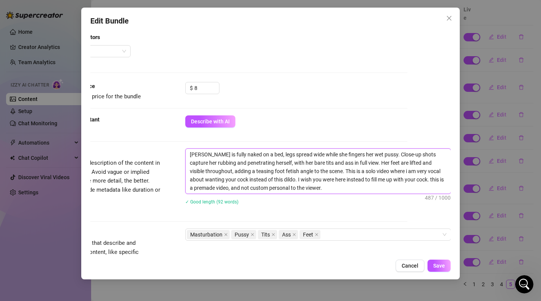
scroll to position [0, 0]
click at [443, 265] on span "Save" at bounding box center [439, 266] width 12 height 6
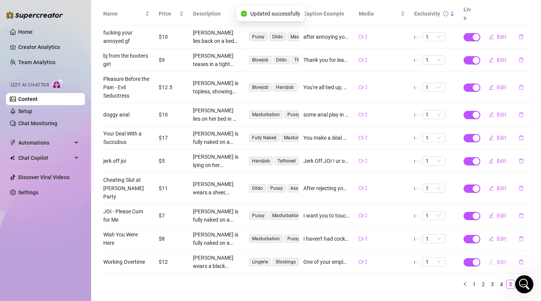
click at [496, 256] on button "Edit" at bounding box center [498, 262] width 30 height 12
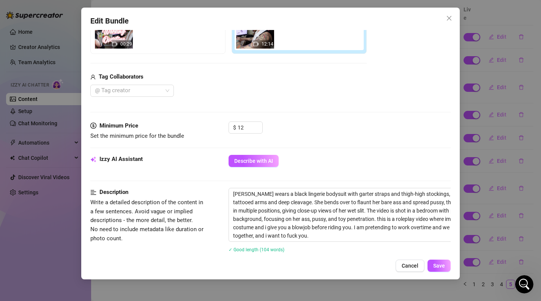
scroll to position [287, 0]
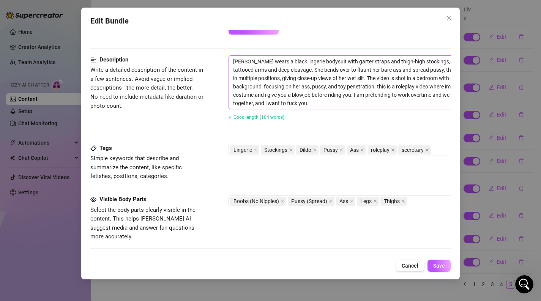
click at [435, 98] on textarea "[PERSON_NAME] wears a black lingerie bodysuit with garter straps and thigh-high…" at bounding box center [361, 82] width 265 height 53
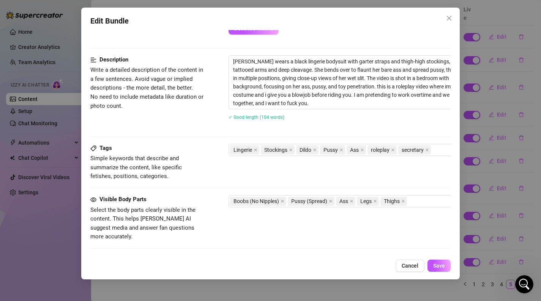
click at [434, 109] on div "[PERSON_NAME] wears a black lingerie bodysuit with garter straps and thigh-high…" at bounding box center [362, 92] width 266 height 74
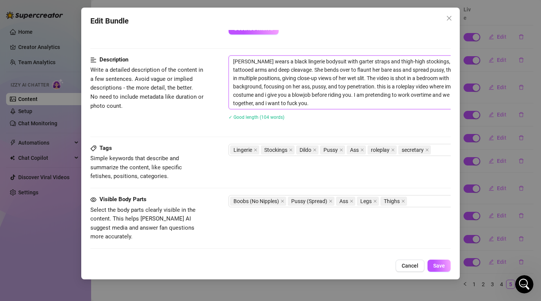
click at [431, 106] on textarea "[PERSON_NAME] wears a black lingerie bodysuit with garter straps and thigh-high…" at bounding box center [361, 82] width 265 height 53
paste textarea "this is a premade video, and not custom personal to the viewer."
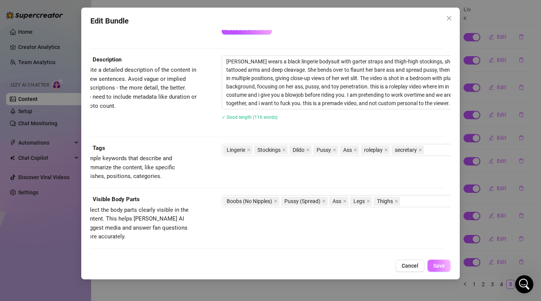
click at [441, 265] on span "Save" at bounding box center [439, 266] width 12 height 6
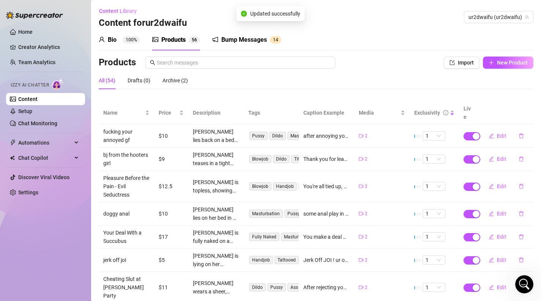
scroll to position [0, 0]
click at [316, 63] on input "text" at bounding box center [244, 63] width 174 height 8
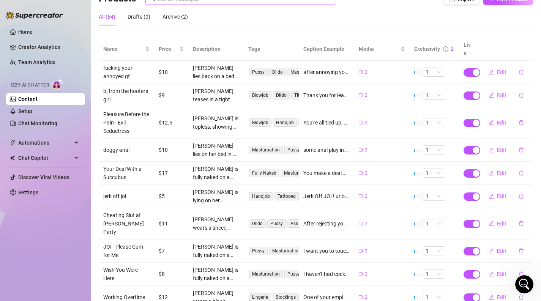
scroll to position [99, 0]
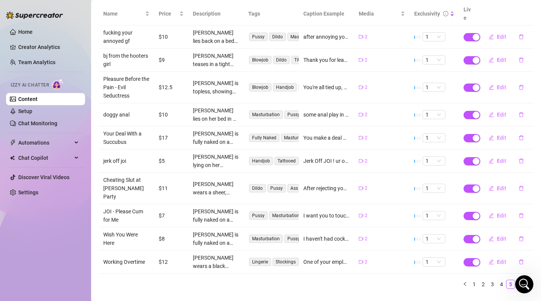
click at [519, 280] on link "6" at bounding box center [520, 284] width 8 height 8
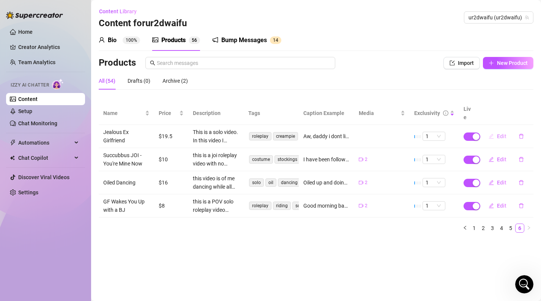
click at [499, 131] on button "Edit" at bounding box center [498, 136] width 30 height 12
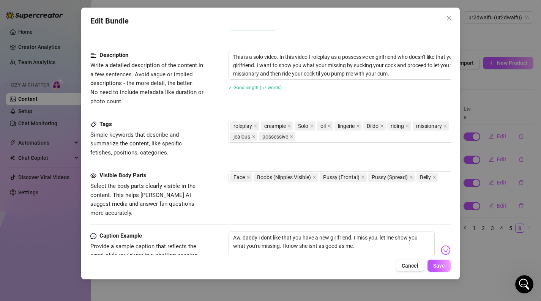
scroll to position [413, 0]
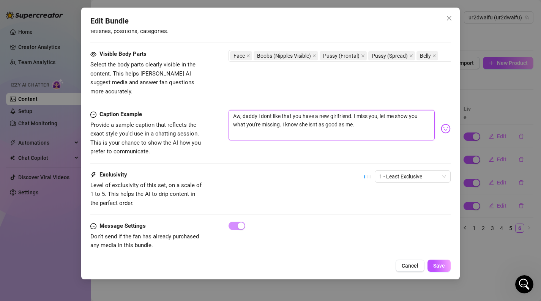
click at [377, 119] on textarea "Aw, daddy i dont like that you have a new girlfriend. I miss you, let me show y…" at bounding box center [332, 125] width 207 height 30
paste textarea "this is a premade video, and not custom personal to the viewer."
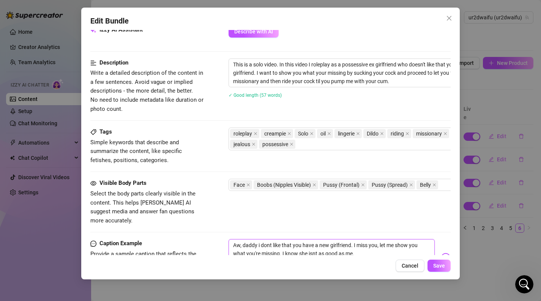
scroll to position [223, 0]
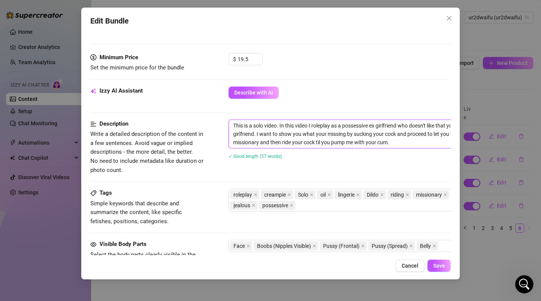
click at [396, 140] on textarea "This is a solo video. In this video I roleplay as a possessive ex girlfriend wh…" at bounding box center [361, 134] width 265 height 28
paste textarea "this is a premade video, and not custom personal to the viewer."
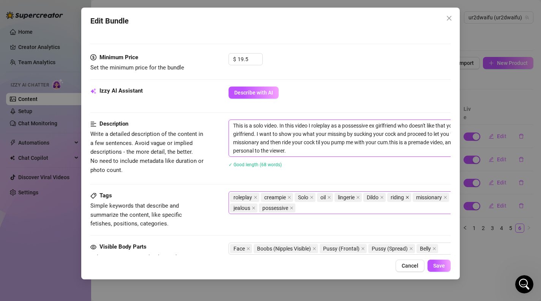
scroll to position [0, 0]
click at [390, 141] on textarea "This is a solo video. In this video I roleplay as a possessive ex girlfriend wh…" at bounding box center [361, 138] width 265 height 36
click at [434, 266] on span "Save" at bounding box center [439, 266] width 12 height 6
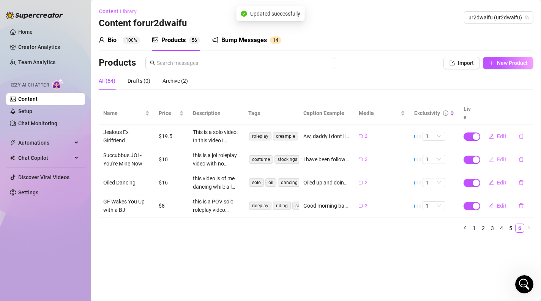
click at [495, 153] on button "Edit" at bounding box center [498, 159] width 30 height 12
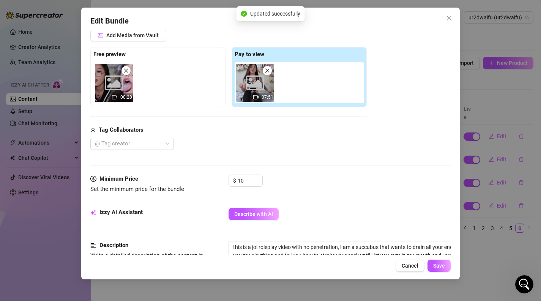
scroll to position [171, 0]
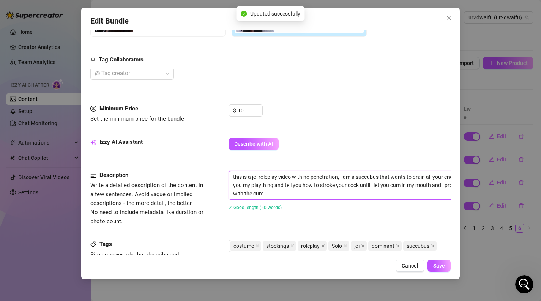
click at [375, 197] on textarea "this is a joi roleplay video with no penetration, I am a succubus that wants to…" at bounding box center [361, 185] width 265 height 28
paste textarea "this is a premade video, and not custom personal to the viewer."
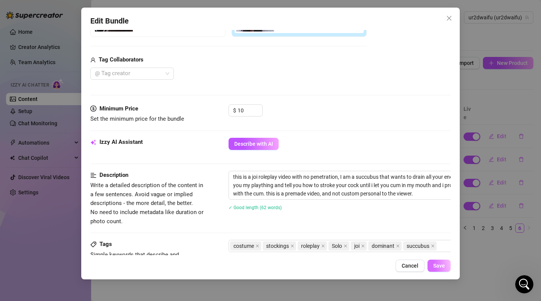
click at [435, 261] on button "Save" at bounding box center [439, 266] width 23 height 12
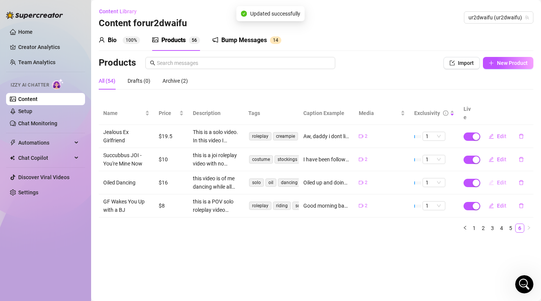
click at [500, 177] on button "Edit" at bounding box center [498, 183] width 30 height 12
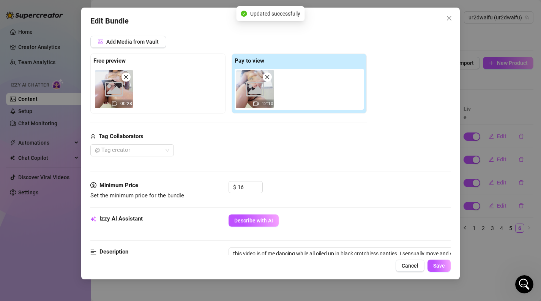
scroll to position [197, 0]
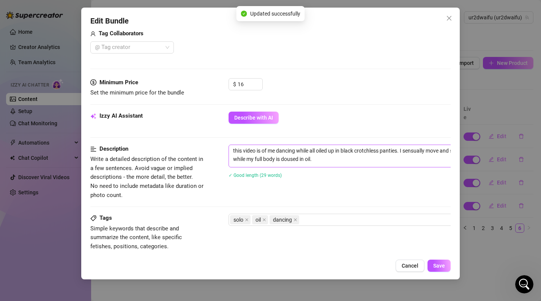
click at [372, 165] on span "this video is of me dancing while all oiled up in black crotchless panties. I s…" at bounding box center [362, 156] width 266 height 23
click at [372, 160] on textarea "this video is of me dancing while all oiled up in black crotchless panties. I s…" at bounding box center [361, 155] width 265 height 20
paste textarea "this is a premade video, and not custom personal to the viewer."
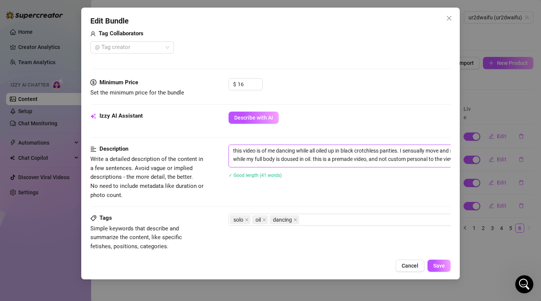
scroll to position [197, 13]
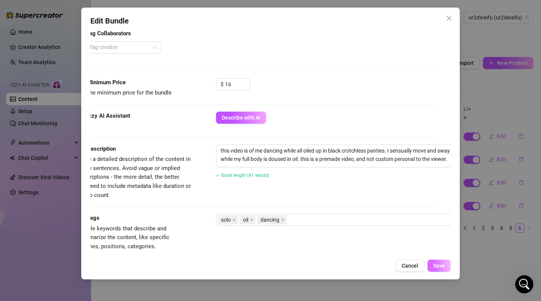
click at [436, 264] on span "Save" at bounding box center [439, 266] width 12 height 6
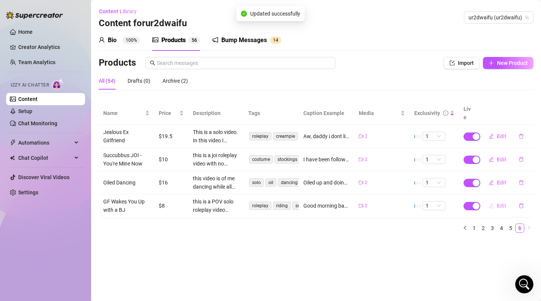
click at [499, 203] on span "Edit" at bounding box center [501, 206] width 9 height 6
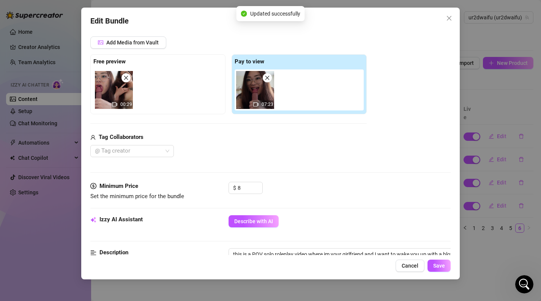
scroll to position [221, 0]
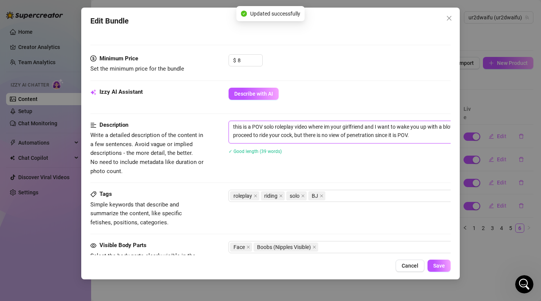
click at [416, 141] on textarea "this is a POV solo roleplay video where im your girlfriend and I want to wake y…" at bounding box center [361, 131] width 265 height 20
paste textarea "this is a premade video, and not custom personal to the viewer."
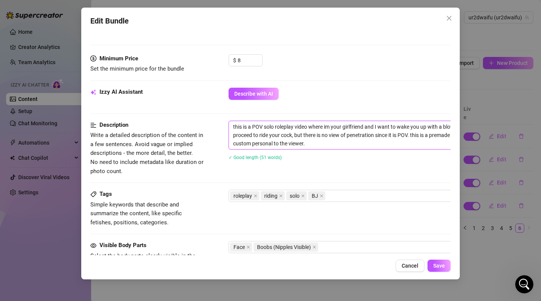
scroll to position [0, 0]
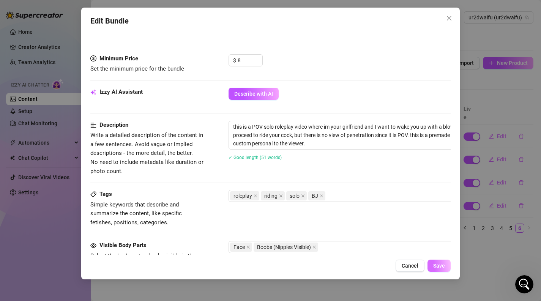
click at [434, 266] on span "Save" at bounding box center [439, 266] width 12 height 6
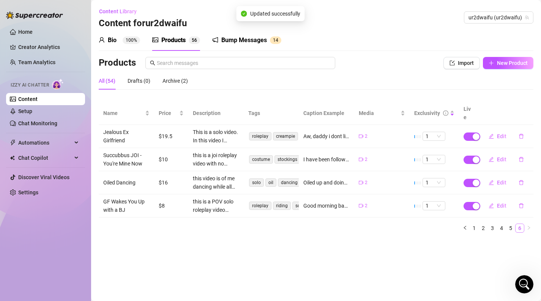
click at [515, 224] on li "6" at bounding box center [519, 228] width 9 height 9
click at [510, 224] on link "5" at bounding box center [511, 228] width 8 height 8
